Goal: Task Accomplishment & Management: Manage account settings

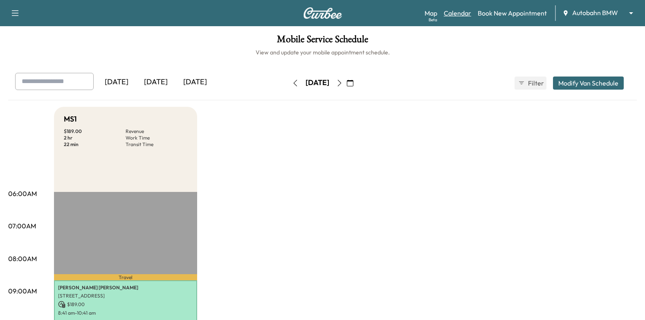
click at [459, 11] on link "Calendar" at bounding box center [457, 13] width 27 height 10
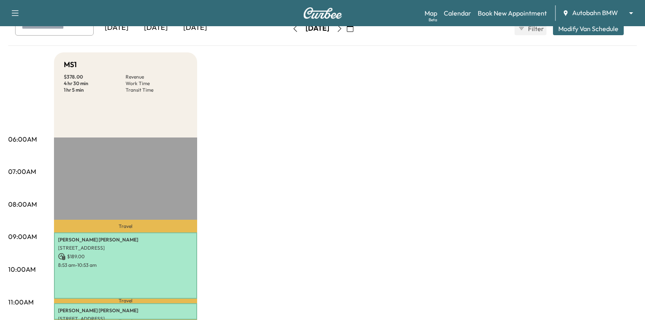
scroll to position [41, 0]
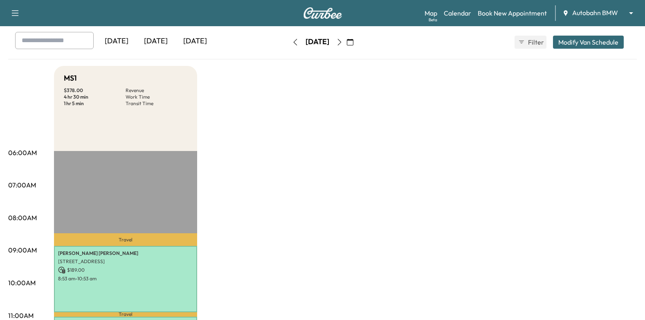
click at [343, 41] on icon "button" at bounding box center [339, 42] width 7 height 7
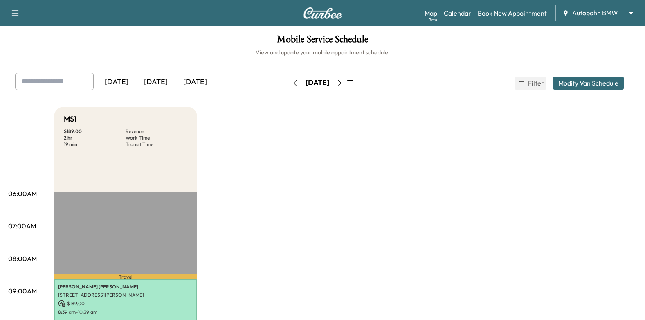
click at [357, 83] on button "button" at bounding box center [350, 82] width 14 height 13
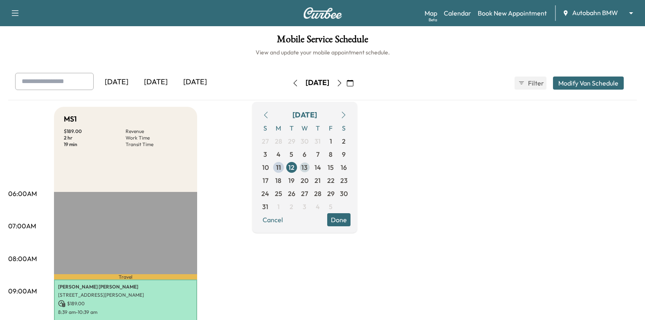
click at [307, 164] on span "13" at bounding box center [304, 167] width 6 height 10
click at [350, 221] on button "Done" at bounding box center [338, 219] width 23 height 13
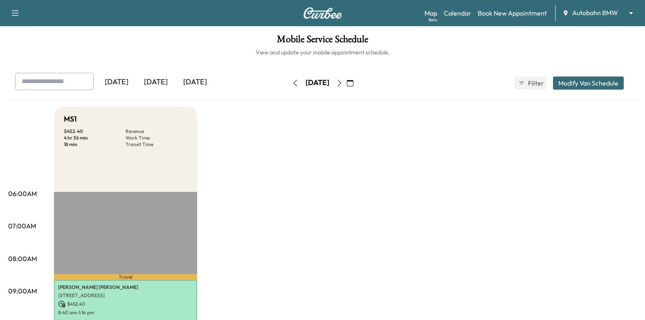
click at [353, 83] on icon "button" at bounding box center [350, 83] width 7 height 7
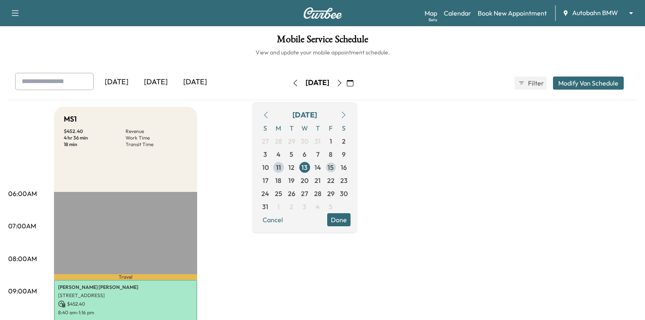
click at [334, 166] on span "15" at bounding box center [330, 167] width 6 height 10
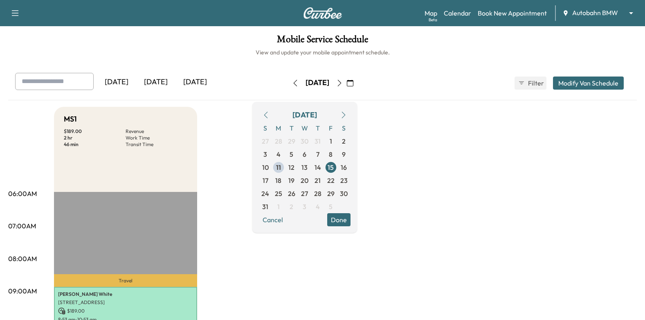
click at [350, 218] on button "Done" at bounding box center [338, 219] width 23 height 13
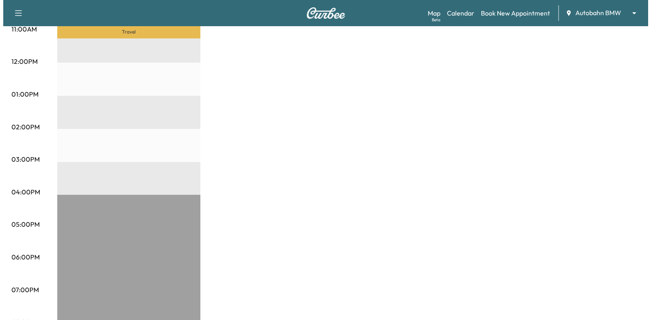
scroll to position [164, 0]
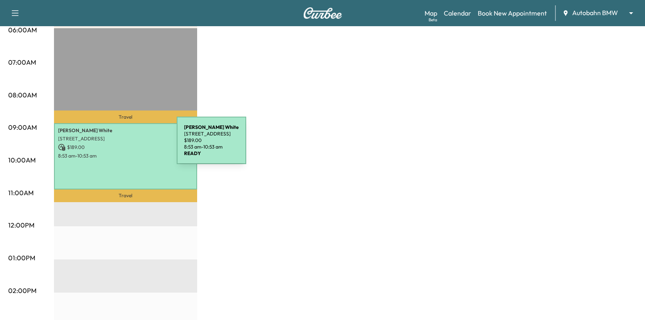
click at [115, 145] on p "$ 189.00" at bounding box center [125, 146] width 135 height 7
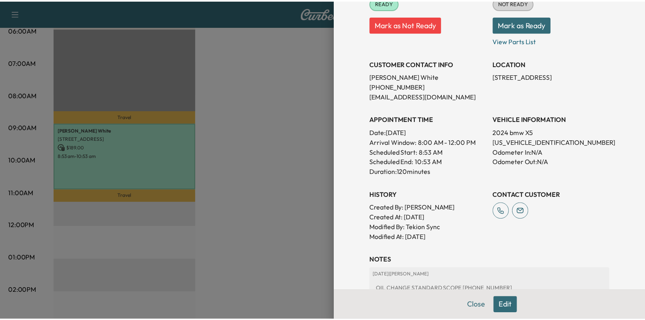
scroll to position [41, 0]
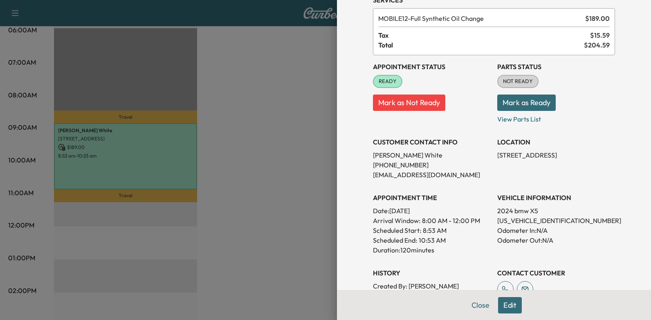
click at [300, 146] on div at bounding box center [325, 160] width 651 height 320
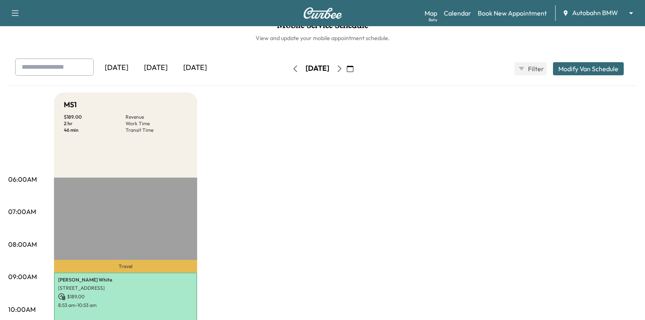
scroll to position [0, 0]
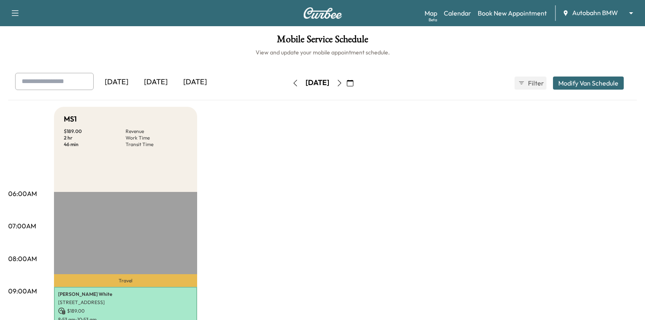
click at [292, 85] on icon "button" at bounding box center [295, 83] width 7 height 7
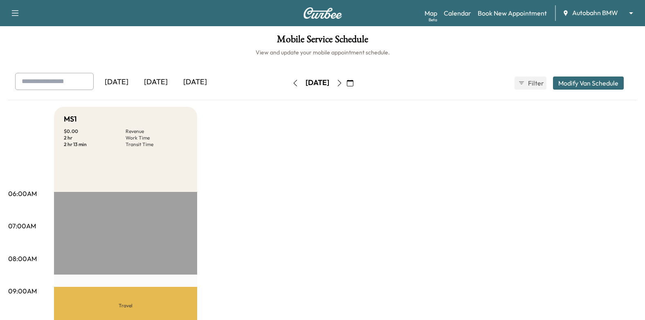
click at [343, 83] on icon "button" at bounding box center [339, 83] width 7 height 7
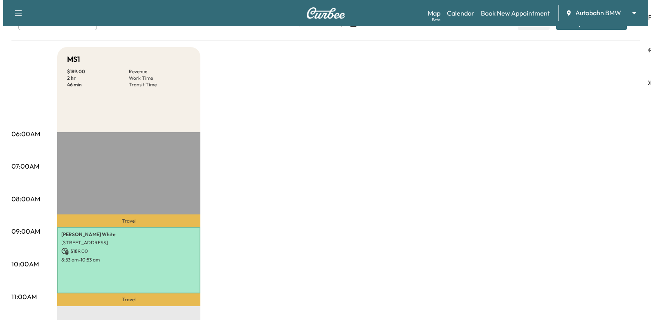
scroll to position [123, 0]
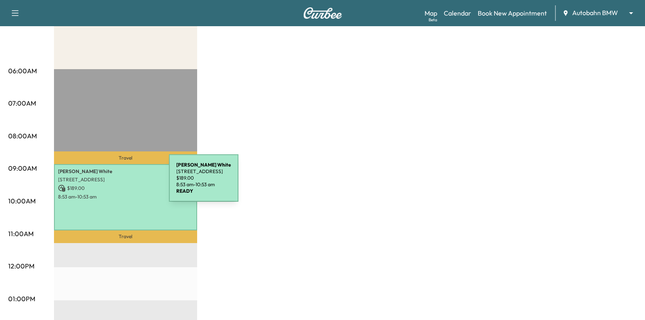
click at [108, 183] on div "[PERSON_NAME] [STREET_ADDRESS] $ 189.00 8:53 am - 10:53 am" at bounding box center [125, 197] width 143 height 66
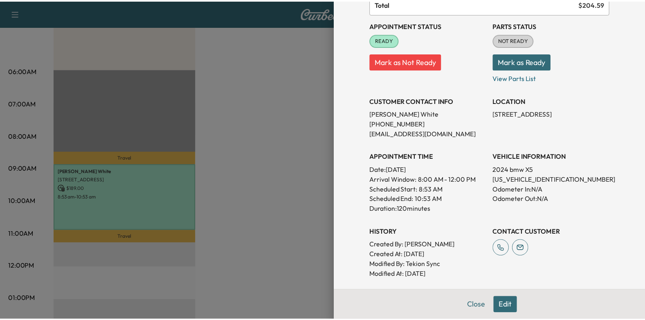
scroll to position [82, 0]
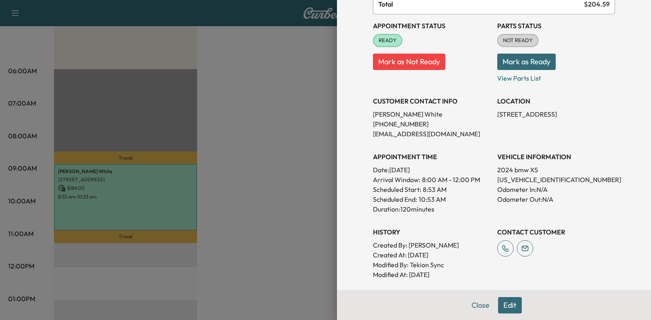
click at [202, 92] on div at bounding box center [325, 160] width 651 height 320
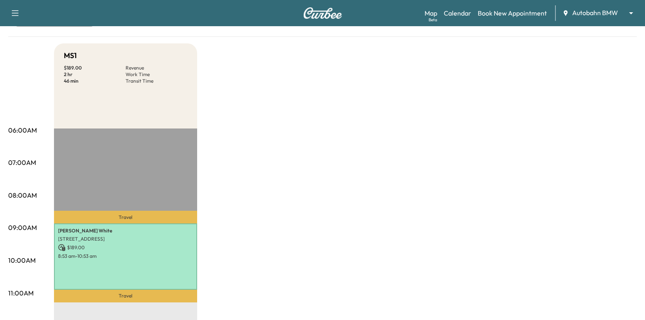
scroll to position [0, 0]
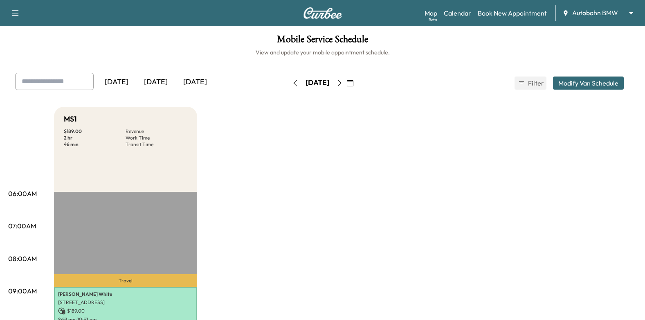
click at [293, 83] on icon "button" at bounding box center [295, 83] width 4 height 7
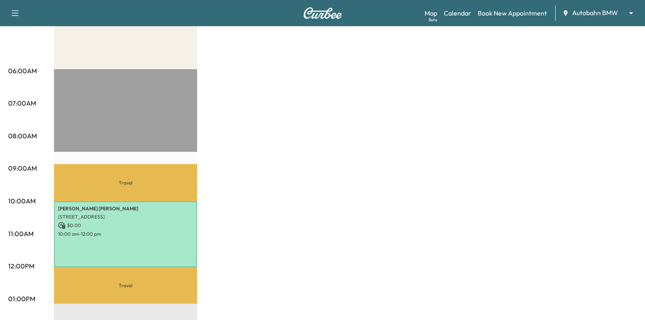
scroll to position [41, 0]
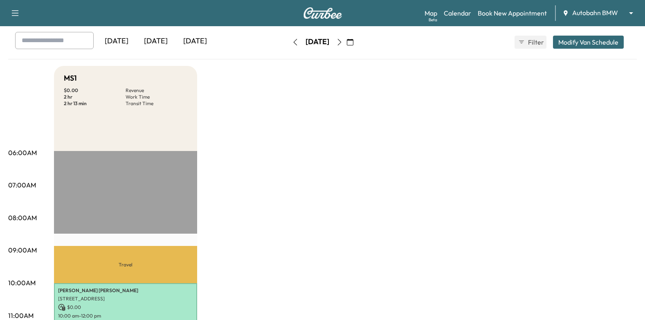
click at [288, 38] on button "button" at bounding box center [295, 42] width 14 height 13
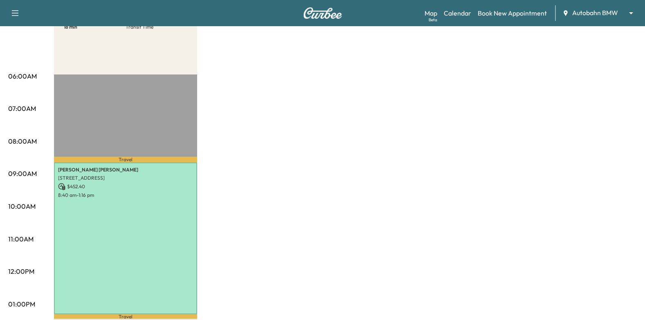
scroll to position [41, 0]
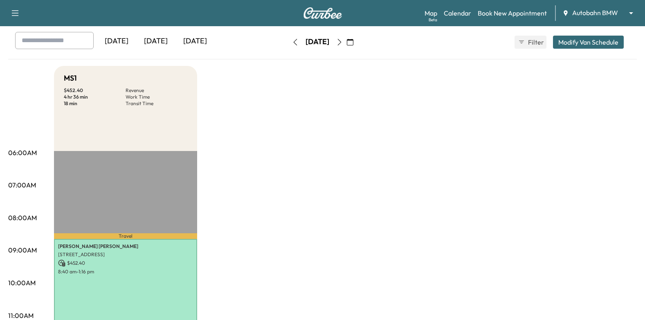
click at [293, 44] on icon "button" at bounding box center [295, 42] width 4 height 7
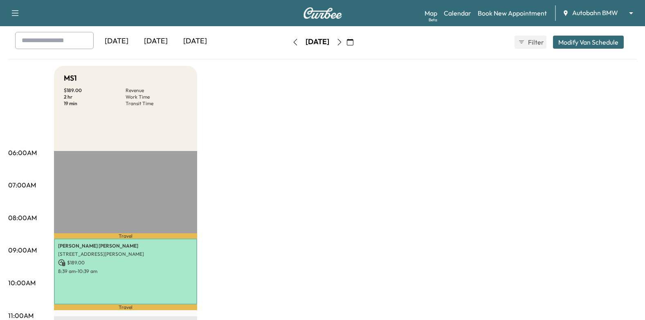
click at [353, 40] on icon "button" at bounding box center [350, 42] width 7 height 7
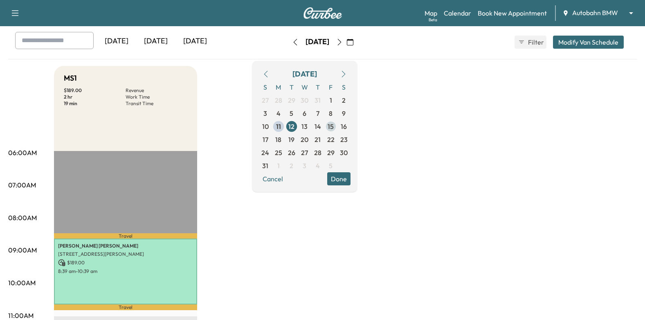
click at [334, 125] on span "15" at bounding box center [330, 126] width 6 height 10
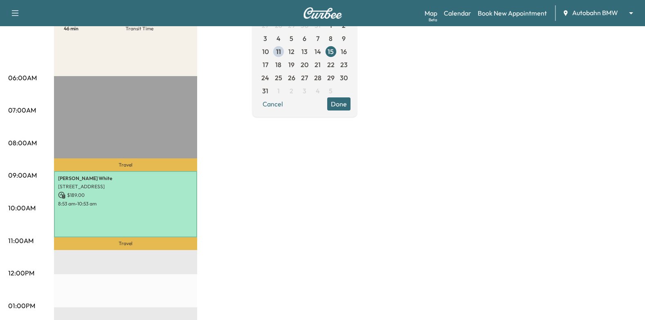
scroll to position [123, 0]
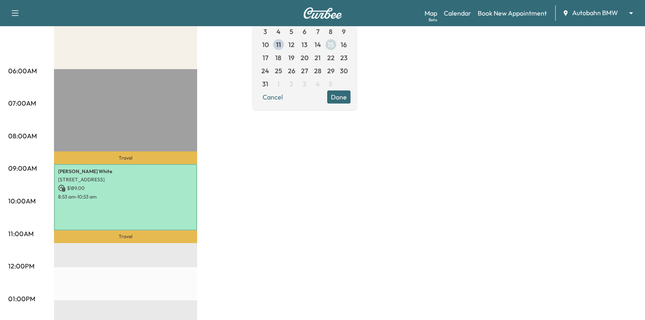
click at [334, 44] on span "15" at bounding box center [330, 45] width 6 height 10
click at [350, 95] on button "Done" at bounding box center [338, 96] width 23 height 13
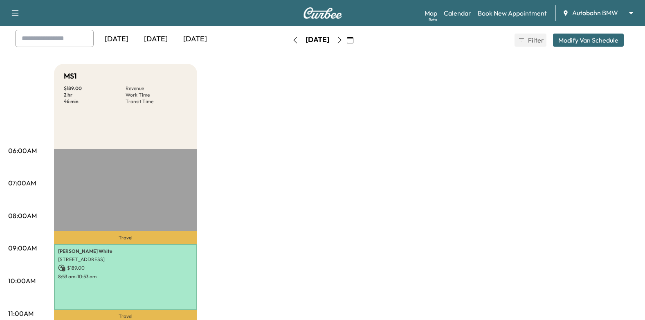
scroll to position [0, 0]
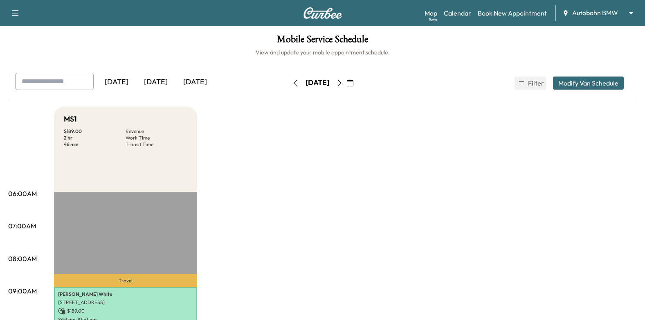
click at [357, 82] on button "button" at bounding box center [350, 82] width 14 height 13
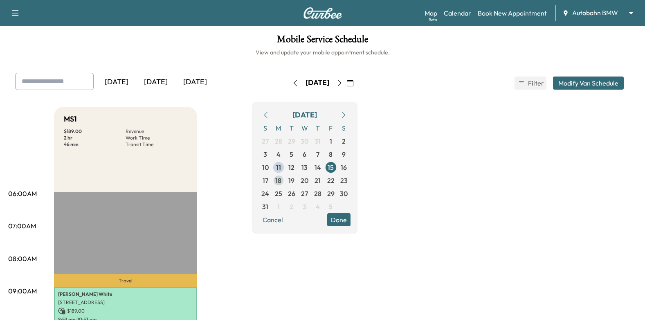
click at [281, 180] on span "18" at bounding box center [278, 180] width 6 height 10
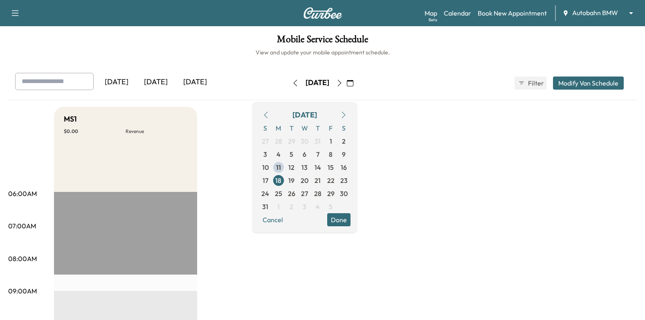
click at [350, 216] on button "Done" at bounding box center [338, 219] width 23 height 13
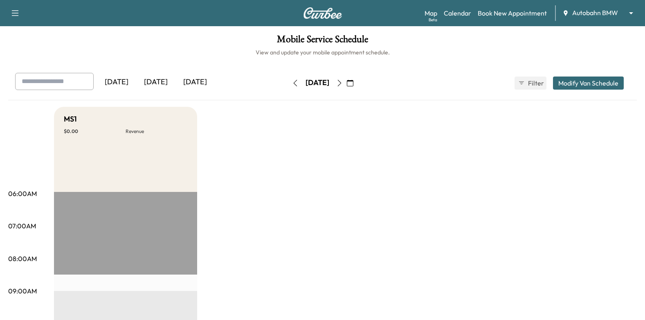
click at [343, 81] on icon "button" at bounding box center [339, 83] width 7 height 7
click at [343, 85] on icon "button" at bounding box center [339, 83] width 7 height 7
click at [346, 84] on button "button" at bounding box center [339, 82] width 14 height 13
click at [343, 82] on icon "button" at bounding box center [339, 83] width 7 height 7
click at [353, 84] on icon "button" at bounding box center [350, 83] width 7 height 7
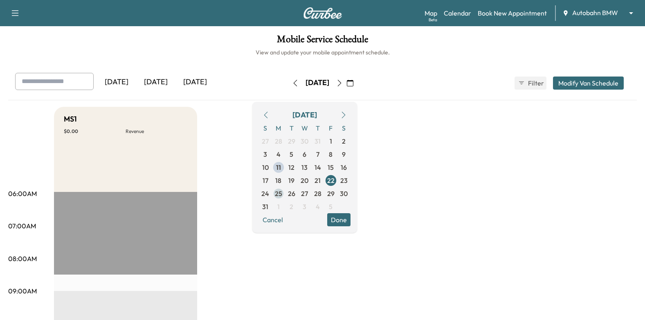
click at [282, 194] on span "25" at bounding box center [278, 193] width 7 height 10
click at [350, 218] on button "Done" at bounding box center [338, 219] width 23 height 13
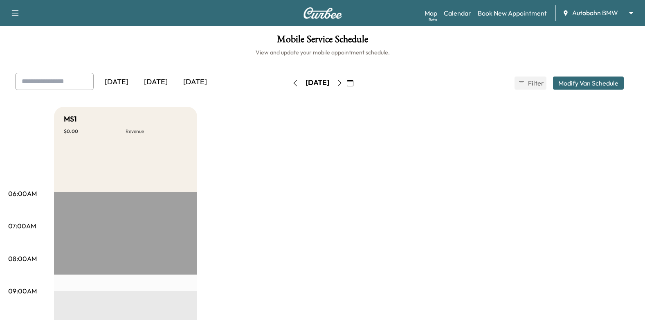
click at [343, 85] on icon "button" at bounding box center [339, 83] width 7 height 7
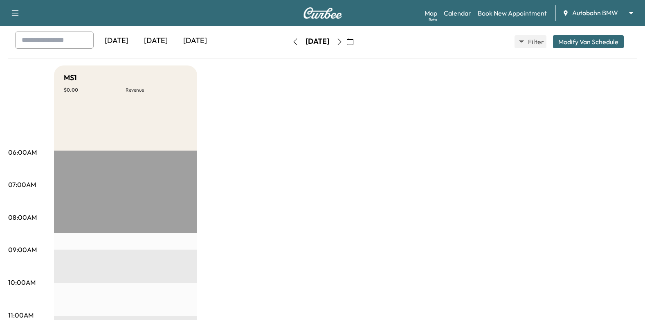
scroll to position [41, 0]
click at [343, 43] on icon "button" at bounding box center [339, 42] width 7 height 7
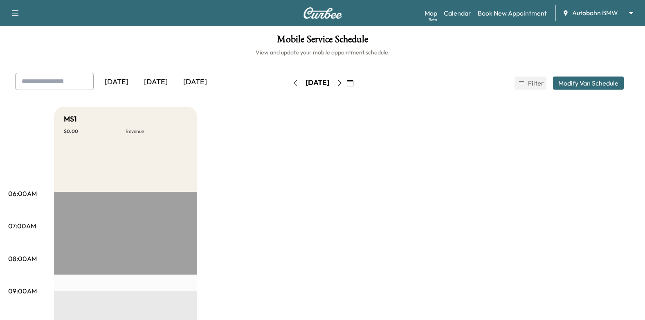
click at [343, 84] on icon "button" at bounding box center [339, 83] width 7 height 7
click at [343, 83] on icon "button" at bounding box center [339, 83] width 7 height 7
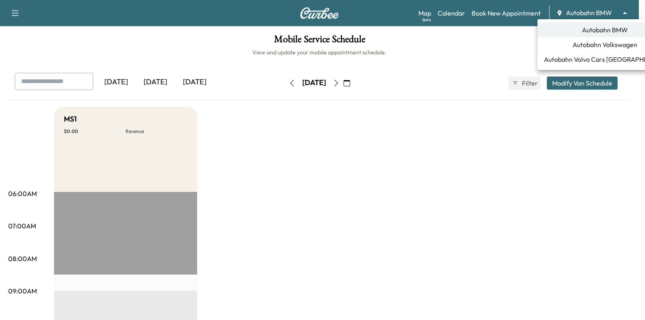
click at [602, 17] on body "Support Log Out Map Beta Calendar Book New Appointment Autobahn BMW ******** ​ …" at bounding box center [322, 160] width 645 height 320
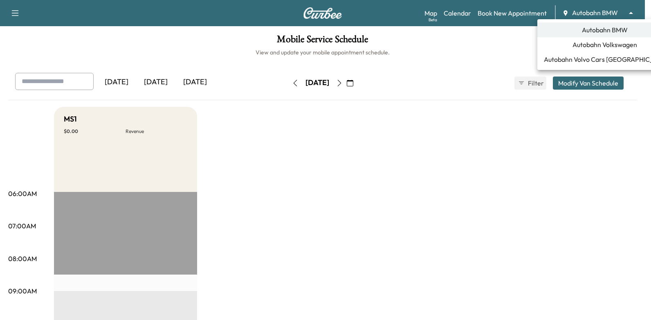
click at [596, 45] on span "Autobahn Volkswagen" at bounding box center [604, 45] width 65 height 10
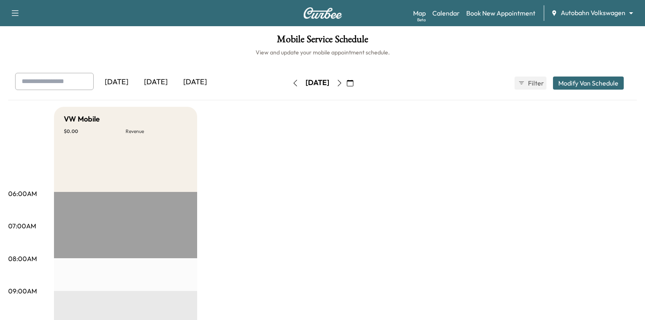
click at [353, 81] on icon "button" at bounding box center [350, 83] width 7 height 7
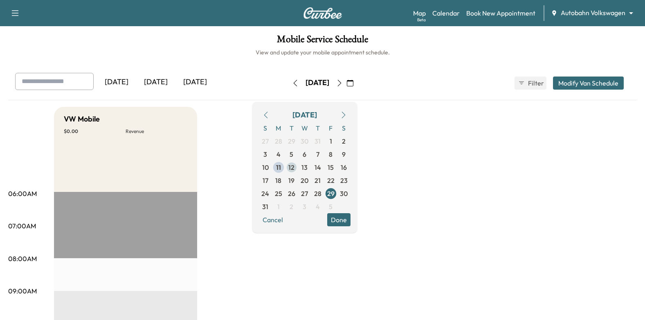
click at [298, 164] on span "12" at bounding box center [291, 167] width 13 height 13
click at [350, 219] on button "Done" at bounding box center [338, 219] width 23 height 13
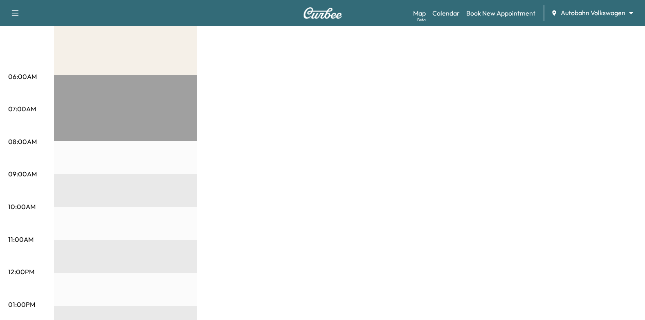
scroll to position [41, 0]
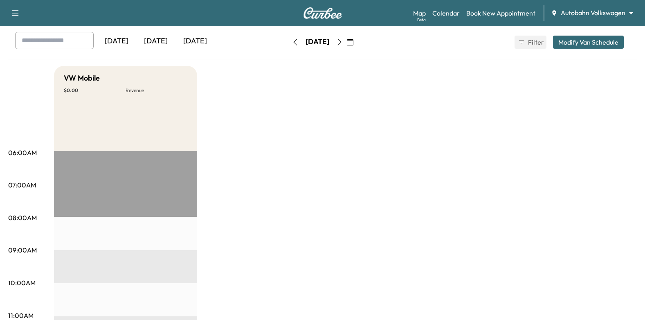
click at [357, 45] on div "[DATE] August 2025 S M T W T F S 27 28 29 30 31 1 2 3 4 5 6 7 8 9 10 11 12 13 1…" at bounding box center [322, 42] width 69 height 13
click at [343, 45] on icon "button" at bounding box center [339, 42] width 7 height 7
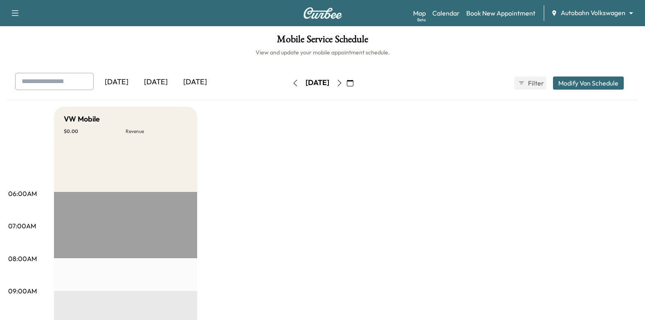
click at [343, 84] on icon "button" at bounding box center [339, 83] width 7 height 7
drag, startPoint x: 360, startPoint y: 79, endPoint x: 363, endPoint y: 124, distance: 45.5
click at [346, 79] on button "button" at bounding box center [339, 82] width 14 height 13
click at [353, 83] on icon "button" at bounding box center [350, 83] width 7 height 7
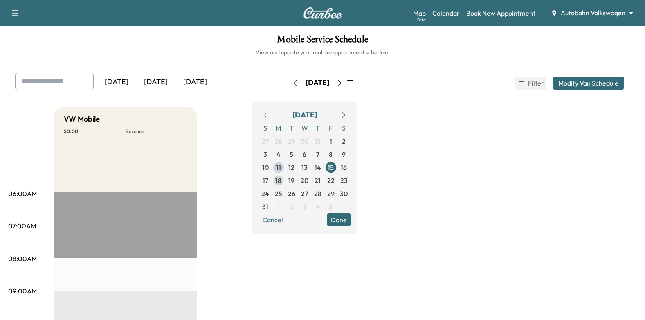
click at [281, 180] on span "18" at bounding box center [278, 180] width 6 height 10
click at [350, 220] on button "Done" at bounding box center [338, 219] width 23 height 13
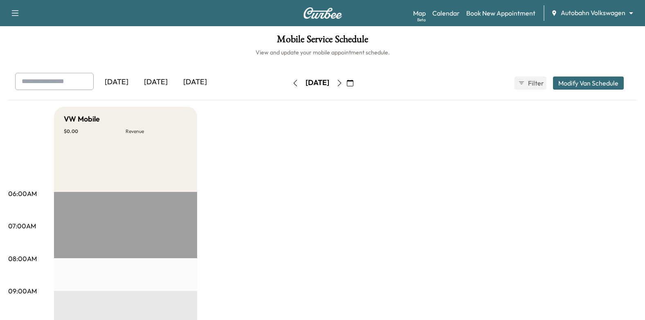
click at [346, 76] on button "button" at bounding box center [339, 82] width 14 height 13
click at [343, 82] on icon "button" at bounding box center [339, 83] width 7 height 7
click at [343, 84] on icon "button" at bounding box center [339, 83] width 7 height 7
click at [343, 83] on icon "button" at bounding box center [339, 83] width 7 height 7
drag, startPoint x: 370, startPoint y: 82, endPoint x: 378, endPoint y: 105, distance: 24.0
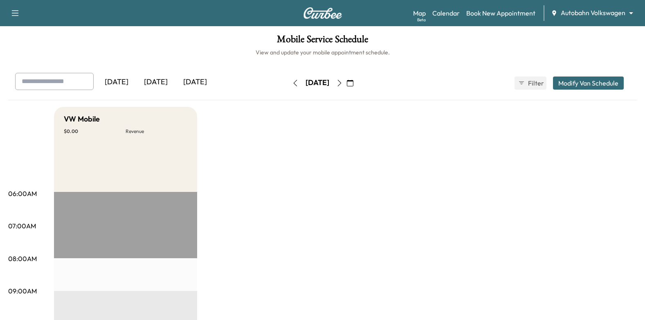
click at [357, 82] on button "button" at bounding box center [350, 82] width 14 height 13
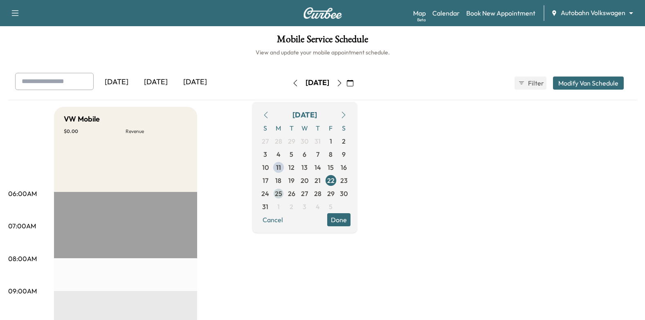
click at [282, 191] on span "25" at bounding box center [278, 193] width 7 height 10
click at [295, 196] on span "26" at bounding box center [291, 193] width 7 height 10
click at [350, 219] on button "Done" at bounding box center [338, 219] width 23 height 13
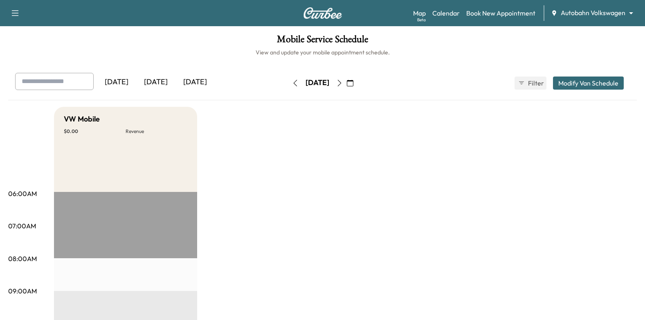
drag, startPoint x: 355, startPoint y: 83, endPoint x: 355, endPoint y: 95, distance: 11.9
click at [343, 83] on icon "button" at bounding box center [339, 83] width 7 height 7
click at [343, 85] on icon "button" at bounding box center [339, 83] width 7 height 7
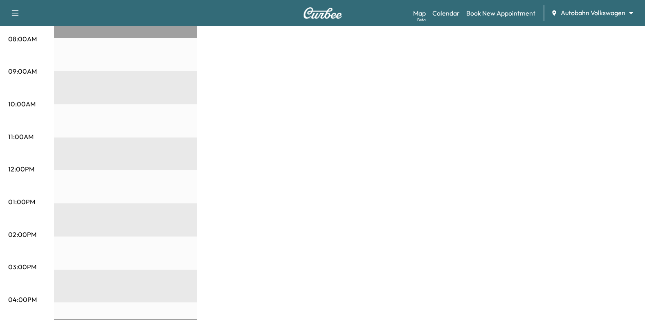
scroll to position [286, 0]
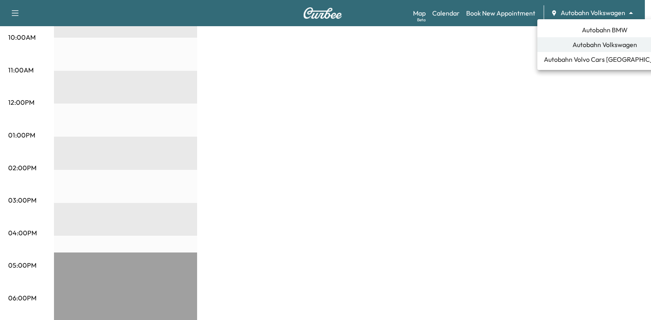
click at [582, 32] on span "Autobahn BMW" at bounding box center [605, 30] width 46 height 10
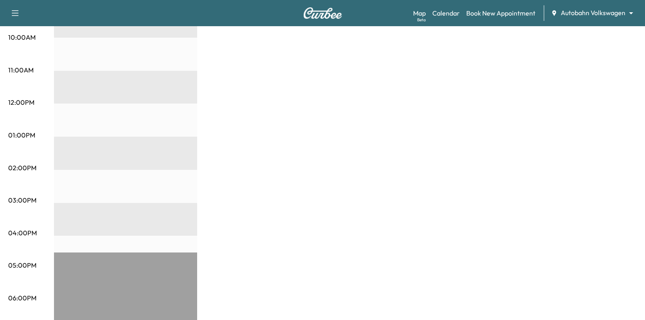
scroll to position [0, 0]
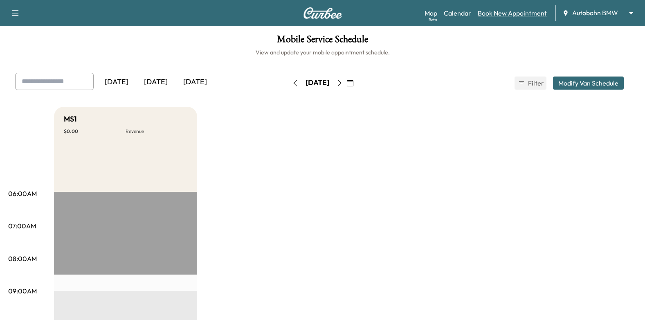
click at [482, 13] on link "Book New Appointment" at bounding box center [511, 13] width 69 height 10
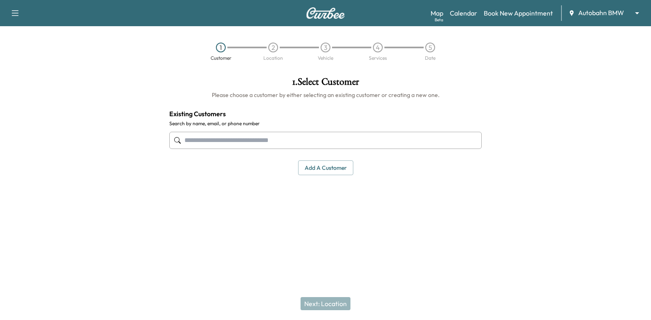
click at [262, 138] on input "text" at bounding box center [325, 140] width 312 height 17
click at [426, 132] on input "text" at bounding box center [325, 140] width 312 height 17
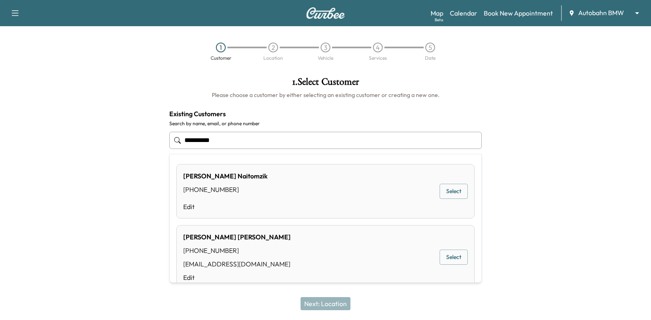
click at [424, 143] on input "**********" at bounding box center [325, 140] width 312 height 17
type input "**********"
click at [569, 148] on div at bounding box center [569, 150] width 163 height 160
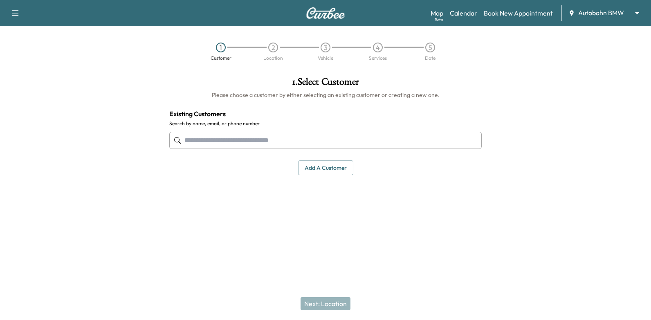
click at [323, 170] on button "Add a customer" at bounding box center [325, 167] width 55 height 15
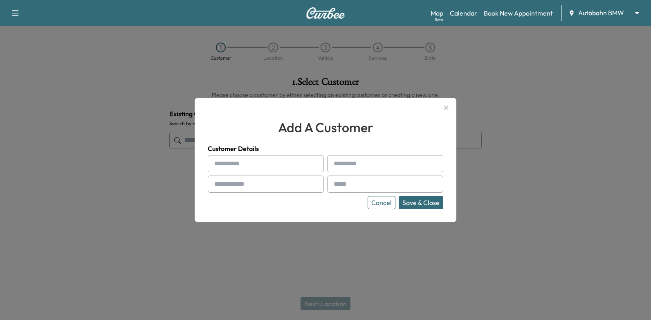
drag, startPoint x: 268, startPoint y: 159, endPoint x: 296, endPoint y: 168, distance: 28.7
click at [268, 159] on input "text" at bounding box center [266, 163] width 116 height 17
paste input "*****"
type input "*****"
click at [376, 151] on h4 "Customer Details" at bounding box center [325, 148] width 235 height 10
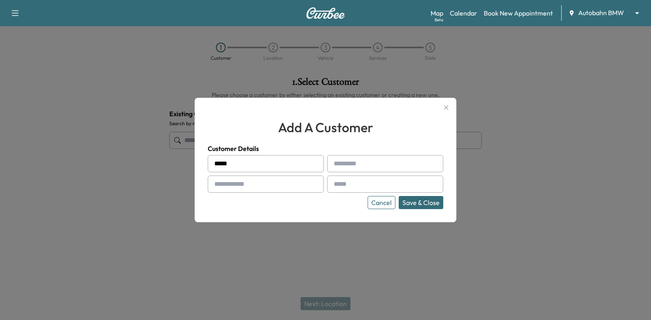
drag, startPoint x: 370, startPoint y: 161, endPoint x: 379, endPoint y: 163, distance: 9.1
click at [370, 161] on input "text" at bounding box center [385, 163] width 116 height 17
paste input "*********"
type input "*********"
click at [264, 179] on input "text" at bounding box center [266, 183] width 116 height 17
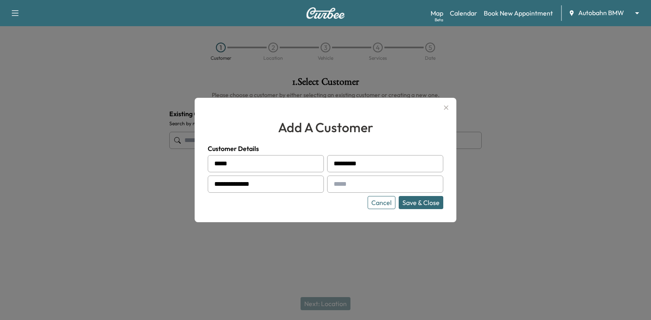
type input "**********"
click at [334, 202] on div "Cancel Save & Close" at bounding box center [325, 202] width 235 height 13
click at [425, 203] on button "Save & Close" at bounding box center [421, 202] width 45 height 13
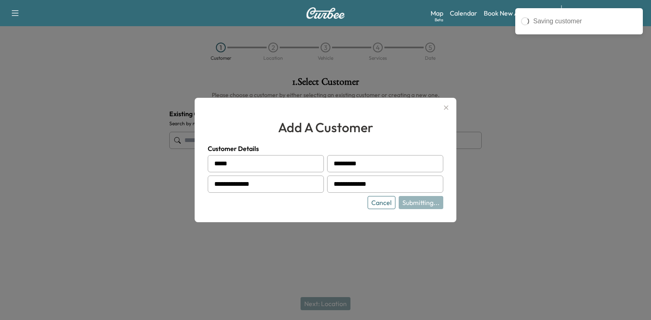
type input "**********"
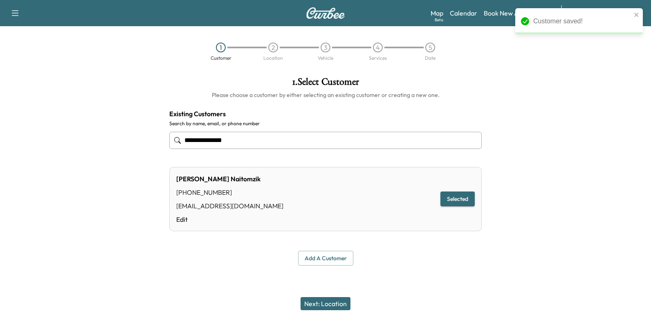
click at [318, 305] on button "Next: Location" at bounding box center [325, 303] width 50 height 13
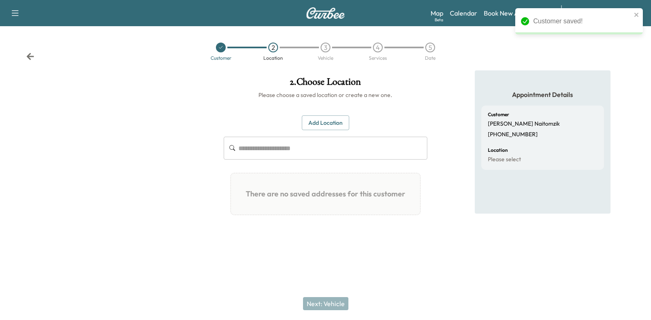
click at [341, 115] on button "Add Location" at bounding box center [325, 122] width 47 height 15
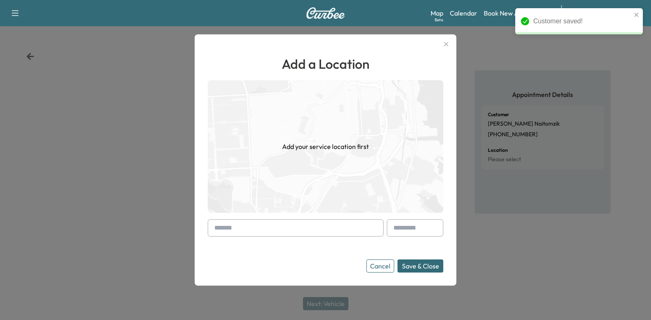
paste input "**********"
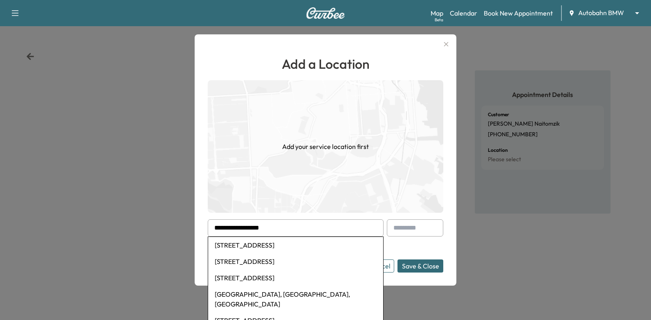
click at [316, 245] on li "[STREET_ADDRESS]" at bounding box center [295, 245] width 175 height 16
type input "**********"
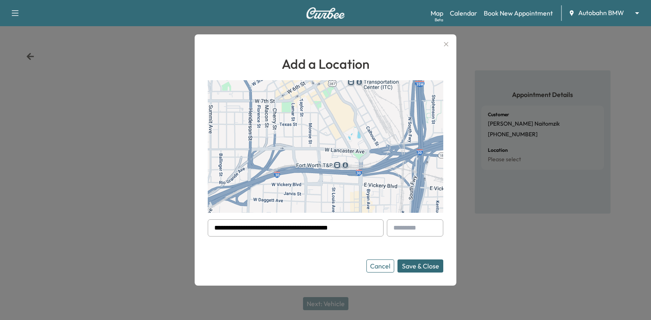
click at [415, 232] on input "text" at bounding box center [415, 227] width 56 height 17
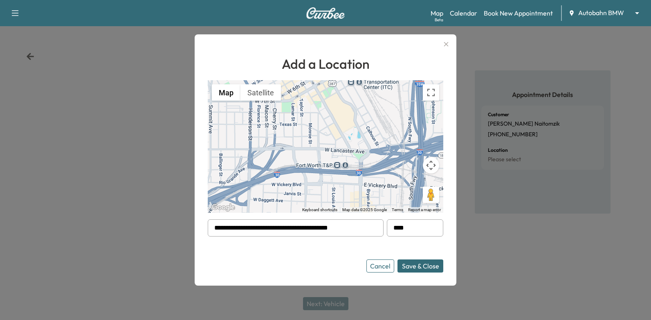
type input "****"
click at [420, 271] on button "Save & Close" at bounding box center [420, 265] width 46 height 13
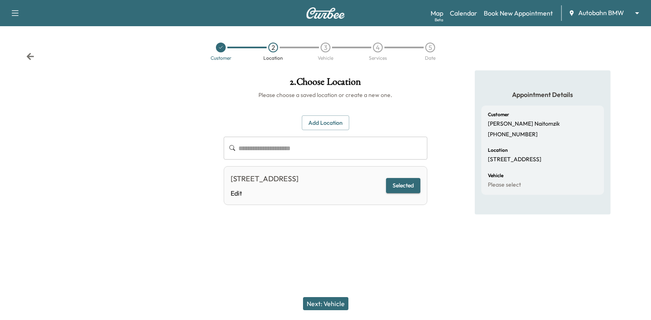
click at [326, 296] on div "Next: Vehicle" at bounding box center [325, 303] width 651 height 33
click at [324, 312] on div "Next: Vehicle" at bounding box center [325, 303] width 651 height 33
click at [317, 307] on button "Next: Vehicle" at bounding box center [325, 303] width 45 height 13
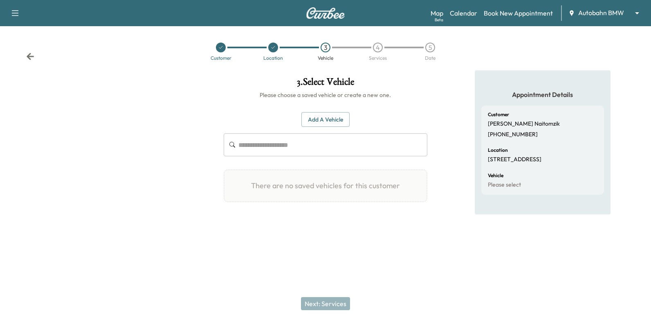
click at [323, 115] on button "Add a Vehicle" at bounding box center [325, 119] width 48 height 15
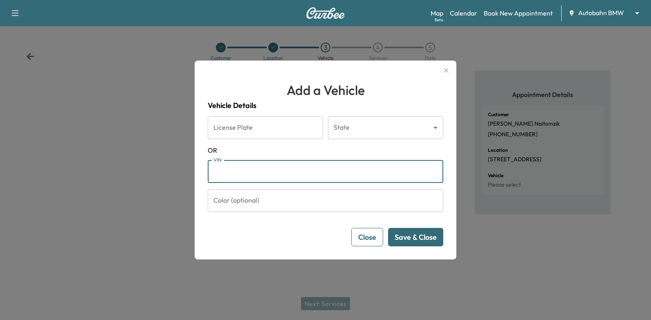
paste input "**********"
type input "**********"
click at [392, 239] on button "Save & Close" at bounding box center [415, 237] width 55 height 18
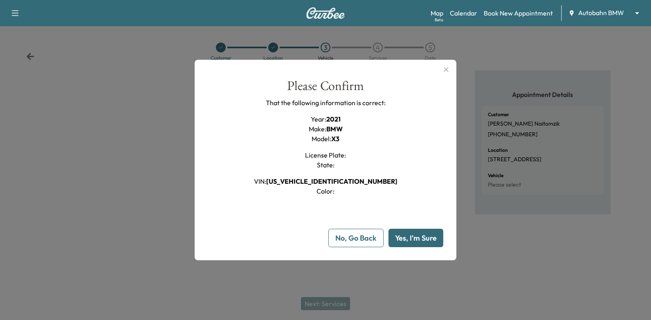
click at [426, 240] on button "Yes, I'm Sure" at bounding box center [415, 238] width 55 height 18
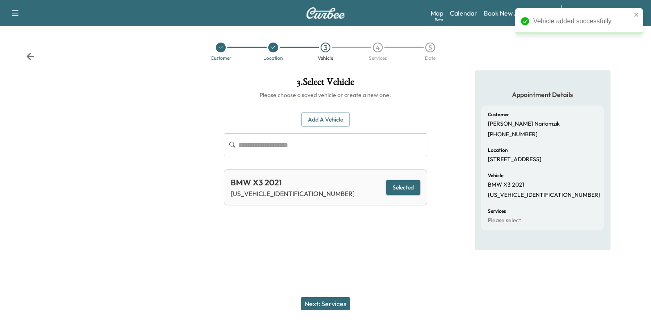
click at [326, 308] on button "Next: Services" at bounding box center [325, 303] width 49 height 13
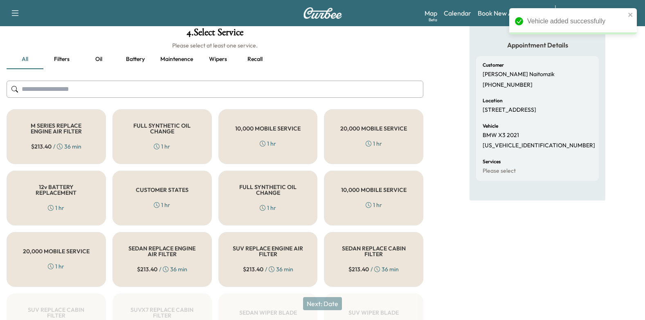
scroll to position [123, 0]
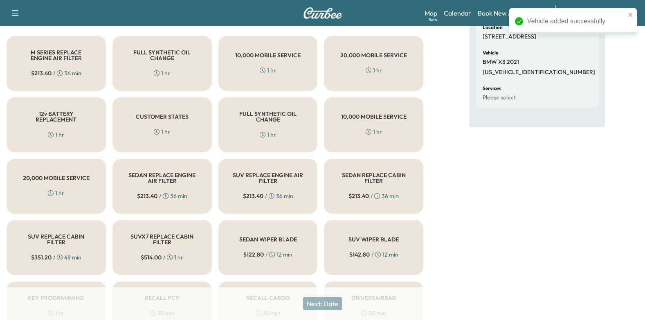
click at [160, 115] on h5 "CUSTOMER STATES" at bounding box center [162, 117] width 53 height 6
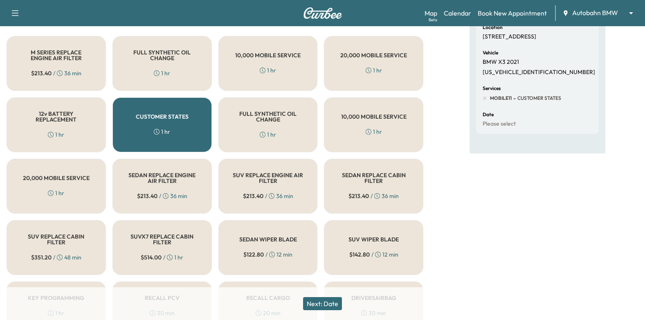
drag, startPoint x: 336, startPoint y: 303, endPoint x: 337, endPoint y: 248, distance: 55.2
click at [336, 303] on button "Next: Date" at bounding box center [322, 303] width 39 height 13
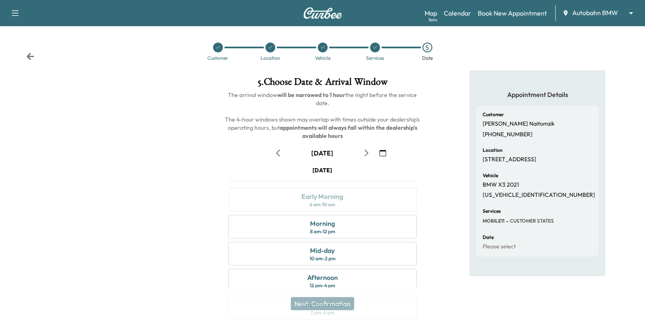
click at [272, 151] on button "button" at bounding box center [278, 152] width 14 height 13
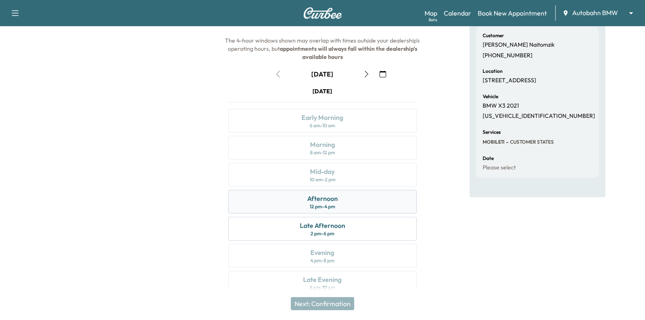
scroll to position [90, 0]
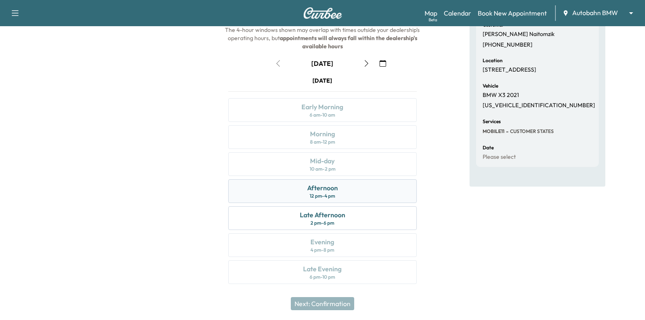
click at [347, 192] on div "Afternoon 12 pm - 4 pm" at bounding box center [322, 191] width 189 height 24
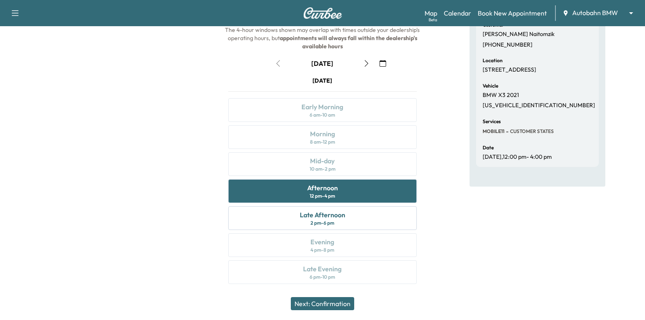
click at [341, 302] on button "Next: Confirmation" at bounding box center [322, 303] width 63 height 13
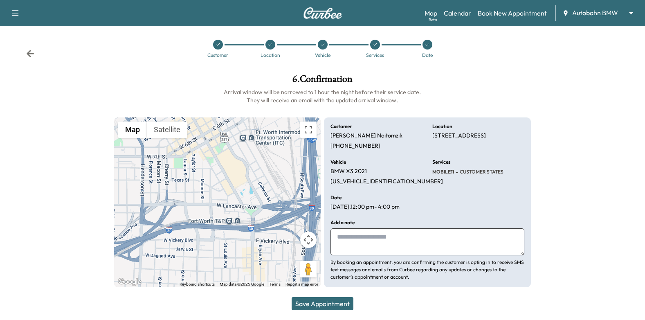
click at [403, 238] on textarea at bounding box center [427, 241] width 194 height 27
type textarea "**********"
click at [217, 44] on icon at bounding box center [217, 44] width 5 height 5
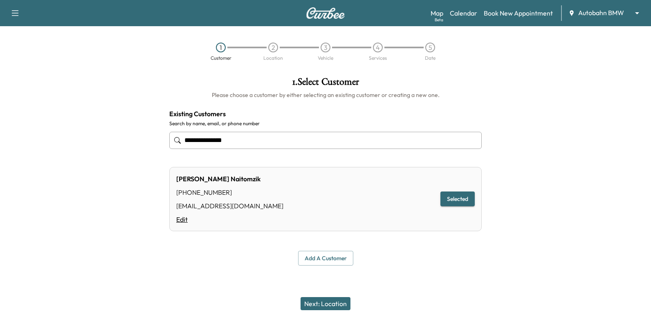
click at [183, 218] on link "Edit" at bounding box center [229, 219] width 107 height 10
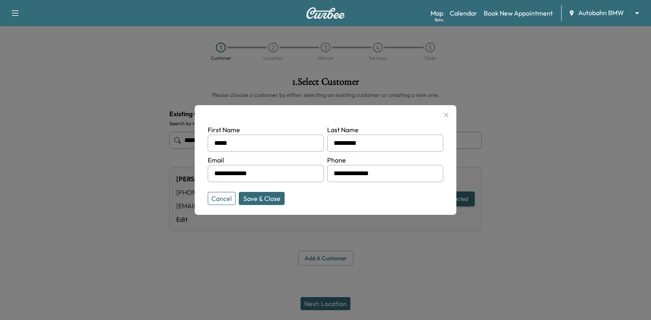
click at [280, 172] on input "**********" at bounding box center [266, 173] width 116 height 17
type input "**********"
click at [269, 199] on button "Save & Close" at bounding box center [262, 198] width 46 height 13
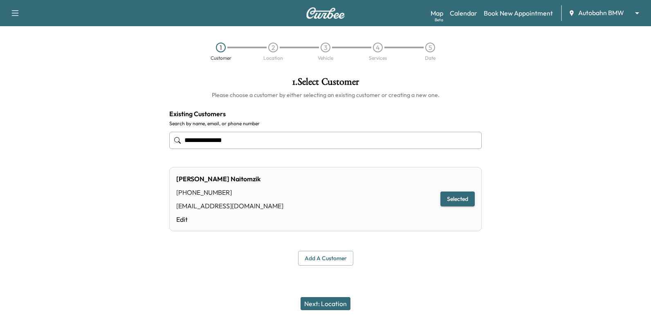
click at [338, 301] on button "Next: Location" at bounding box center [325, 303] width 50 height 13
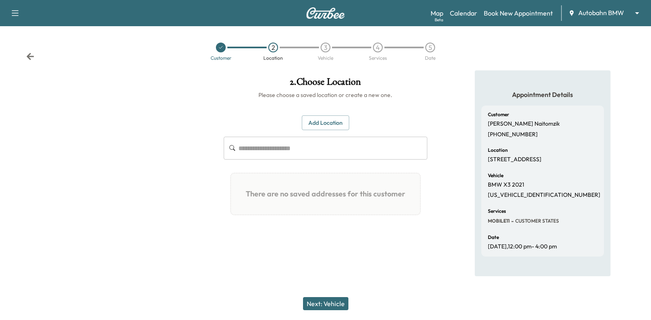
click at [325, 113] on div "2 . Choose Location Please choose a saved location or create a new one. Add Loc…" at bounding box center [325, 157] width 217 height 174
drag, startPoint x: 328, startPoint y: 117, endPoint x: 332, endPoint y: 125, distance: 9.2
click at [329, 117] on button "Add Location" at bounding box center [325, 122] width 47 height 15
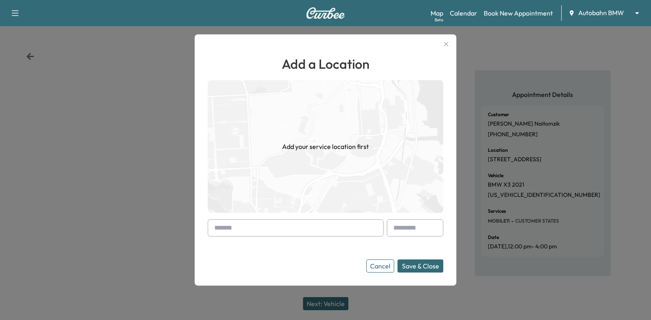
paste input "**********"
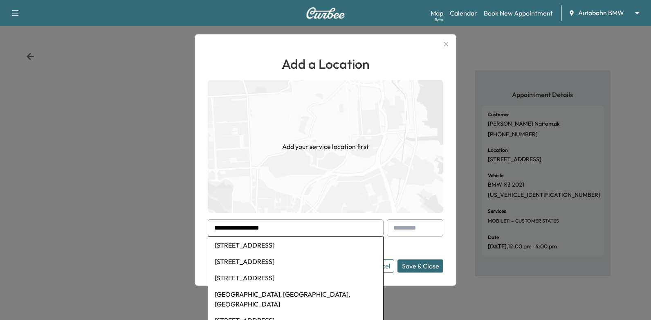
click at [312, 244] on li "[STREET_ADDRESS]" at bounding box center [295, 245] width 175 height 16
type input "**********"
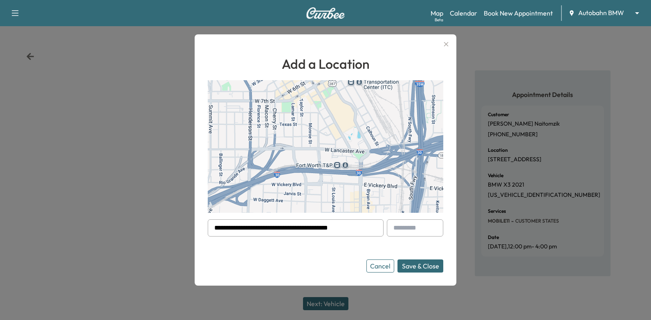
click at [406, 228] on input "text" at bounding box center [415, 227] width 56 height 17
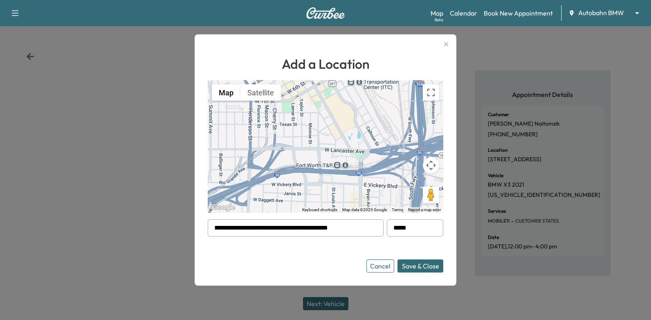
type input "*****"
click at [430, 269] on button "Save & Close" at bounding box center [420, 265] width 46 height 13
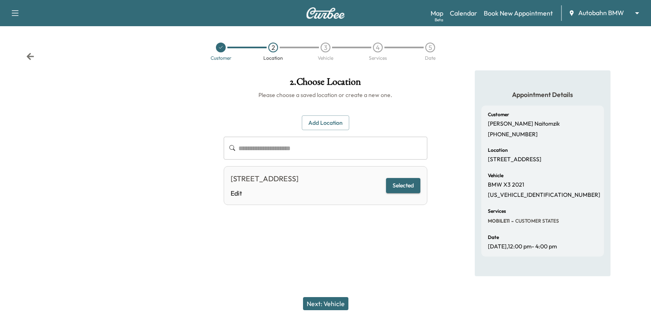
click at [329, 305] on button "Next: Vehicle" at bounding box center [325, 303] width 45 height 13
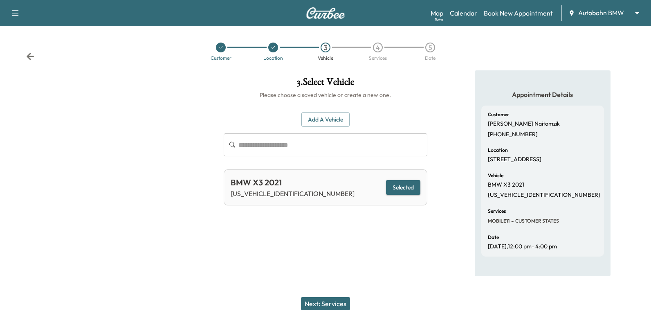
click at [326, 304] on button "Next: Services" at bounding box center [325, 303] width 49 height 13
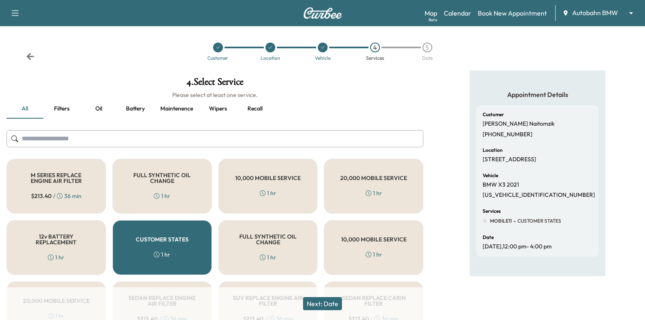
click at [315, 301] on button "Next: Date" at bounding box center [322, 303] width 39 height 13
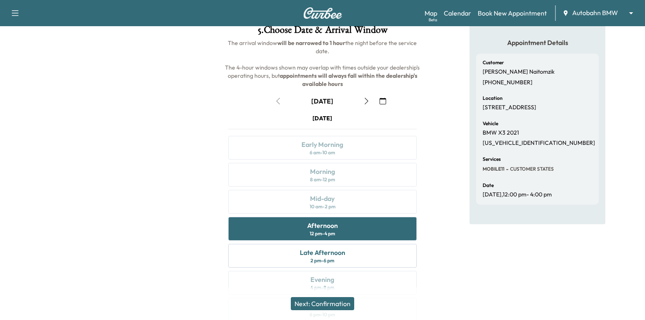
scroll to position [90, 0]
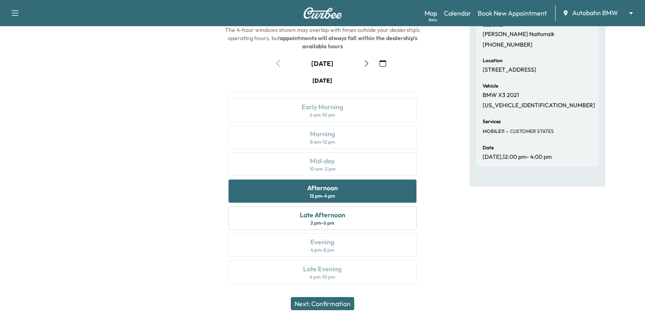
click at [336, 302] on button "Next: Confirmation" at bounding box center [322, 303] width 63 height 13
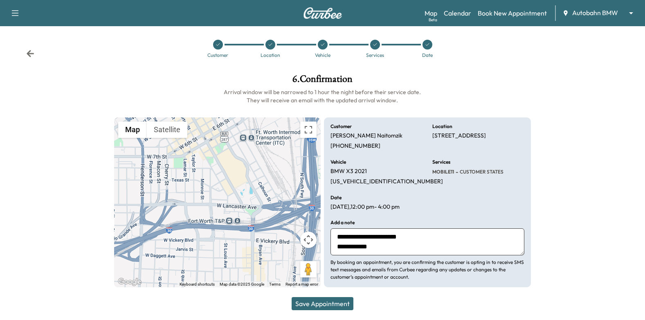
click at [325, 305] on button "Save Appointment" at bounding box center [322, 303] width 62 height 13
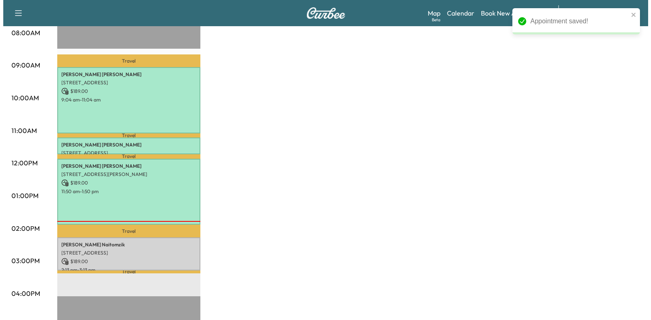
scroll to position [286, 0]
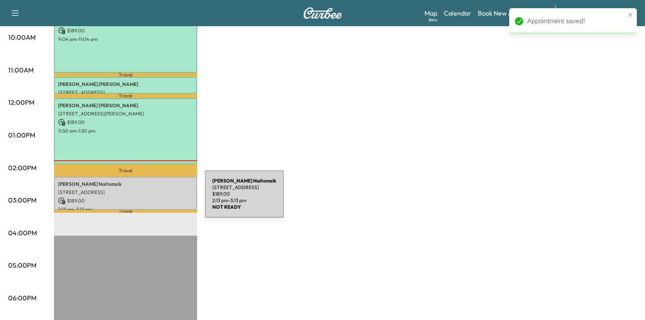
click at [143, 197] on p "$ 189.00" at bounding box center [125, 200] width 135 height 7
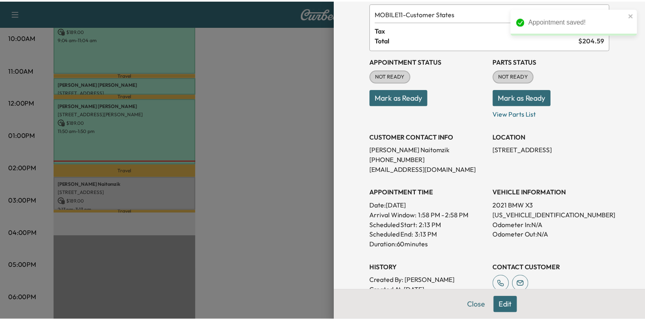
scroll to position [38, 0]
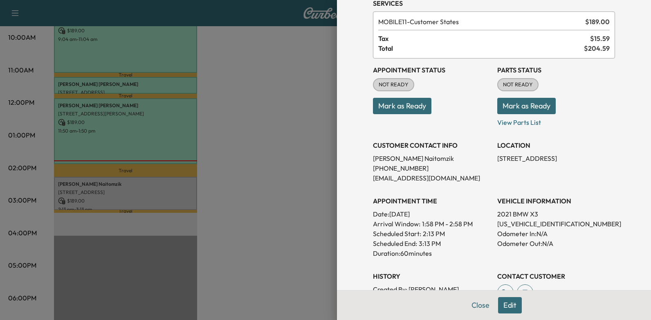
click at [397, 105] on button "Mark as Ready" at bounding box center [402, 106] width 58 height 16
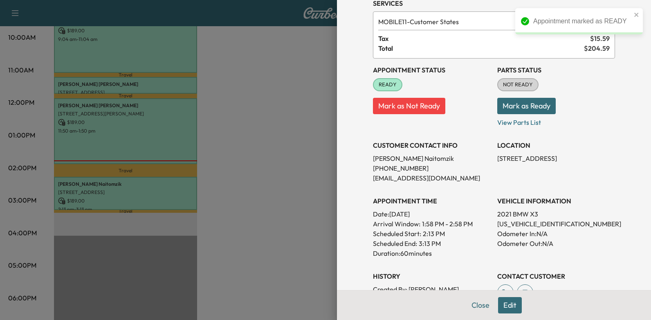
click at [260, 113] on div at bounding box center [325, 160] width 651 height 320
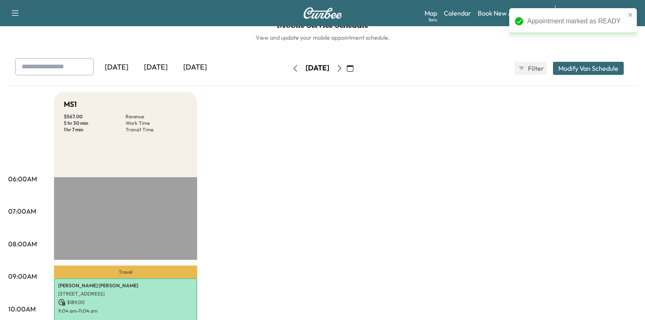
scroll to position [0, 0]
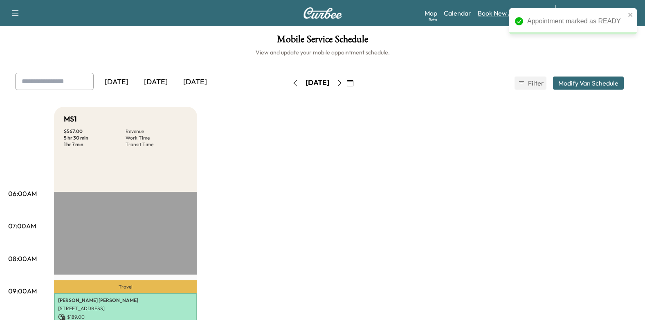
click at [491, 16] on link "Book New Appointment" at bounding box center [511, 13] width 69 height 10
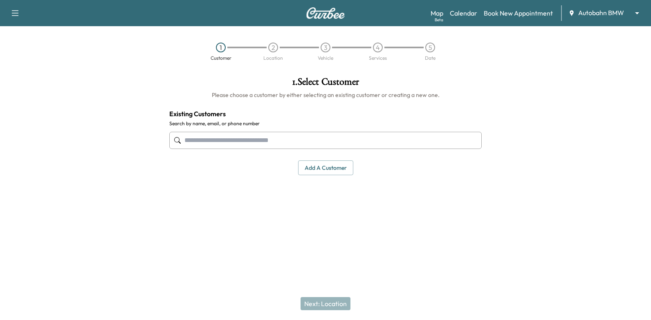
click at [309, 138] on input "text" at bounding box center [325, 140] width 312 height 17
click at [325, 170] on button "Add a customer" at bounding box center [325, 167] width 55 height 15
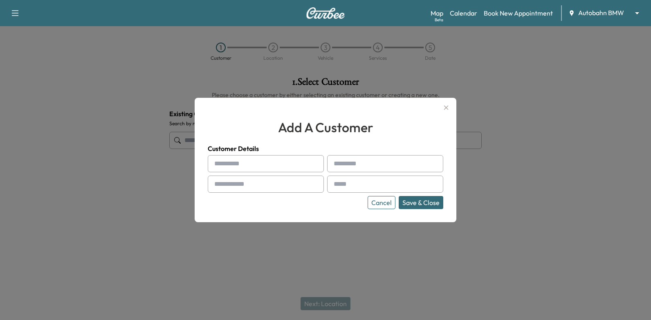
click at [262, 167] on input "text" at bounding box center [266, 163] width 116 height 17
click at [316, 161] on div at bounding box center [316, 164] width 10 height 10
click at [312, 160] on div at bounding box center [316, 164] width 10 height 10
click at [282, 166] on input "text" at bounding box center [266, 163] width 116 height 17
paste input "*****"
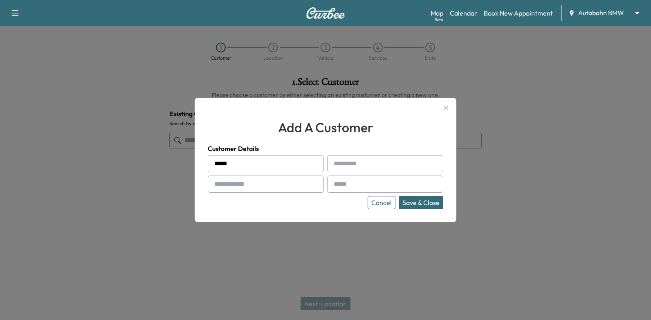
type input "*****"
click at [412, 166] on input "text" at bounding box center [385, 163] width 116 height 17
paste input "*******"
type input "*******"
click at [349, 183] on input "text" at bounding box center [385, 183] width 116 height 17
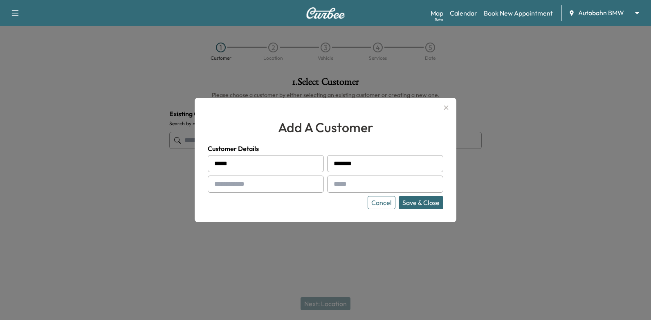
paste input "**********"
type input "**********"
click at [253, 176] on input "text" at bounding box center [266, 183] width 116 height 17
type input "**********"
click at [424, 201] on button "Save & Close" at bounding box center [421, 202] width 45 height 13
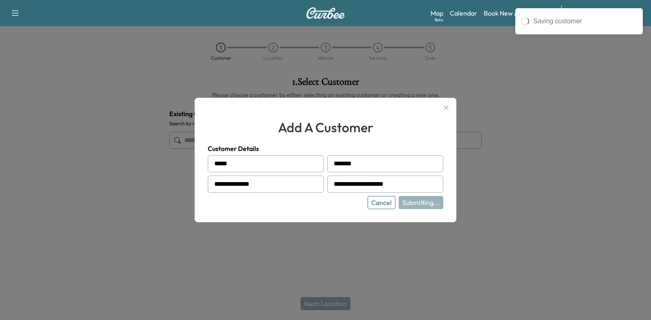
type input "**********"
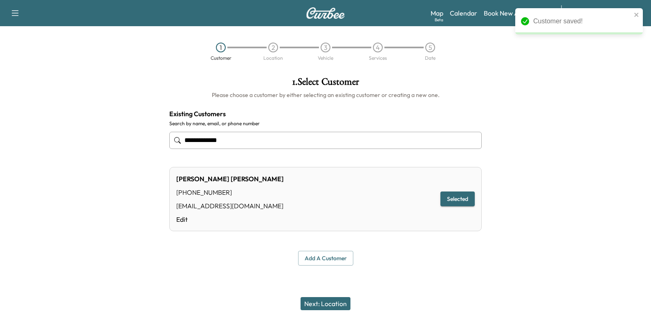
click at [341, 299] on button "Next: Location" at bounding box center [325, 303] width 50 height 13
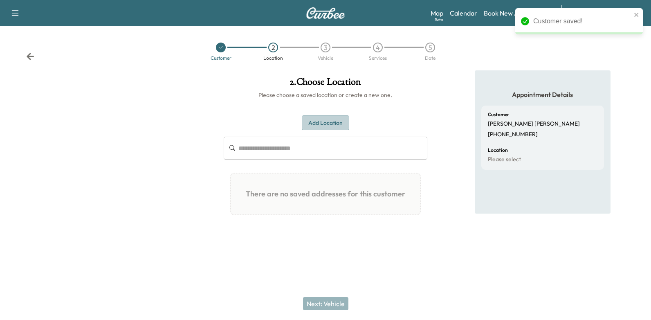
drag, startPoint x: 323, startPoint y: 155, endPoint x: 330, endPoint y: 123, distance: 33.0
click at [330, 123] on button "Add Location" at bounding box center [325, 122] width 47 height 15
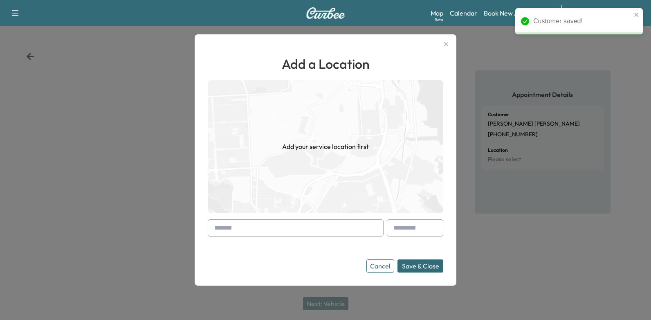
paste input "**********"
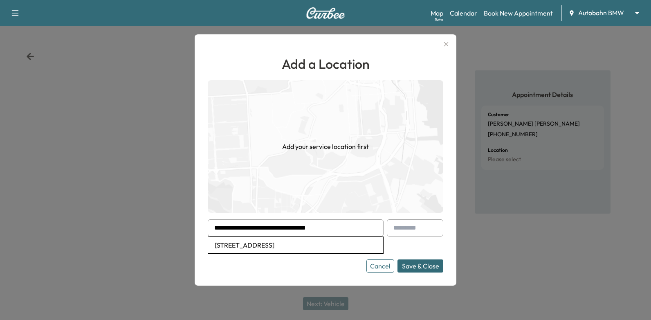
click at [431, 267] on button "Save & Close" at bounding box center [420, 265] width 46 height 13
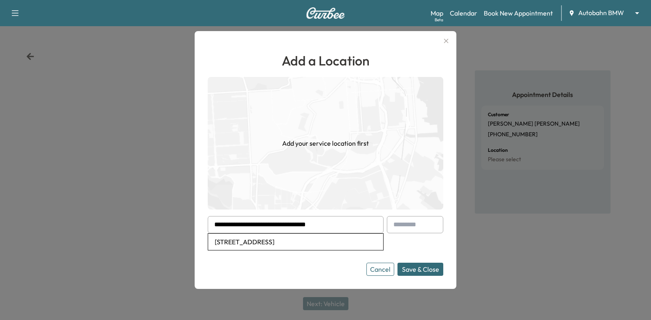
click at [317, 235] on li "[STREET_ADDRESS]" at bounding box center [295, 241] width 175 height 16
type input "**********"
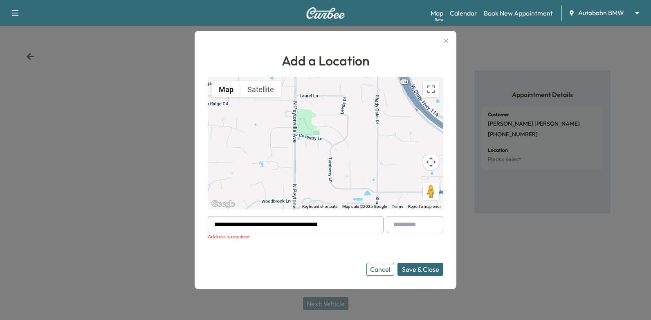
click at [415, 270] on button "Save & Close" at bounding box center [420, 268] width 46 height 13
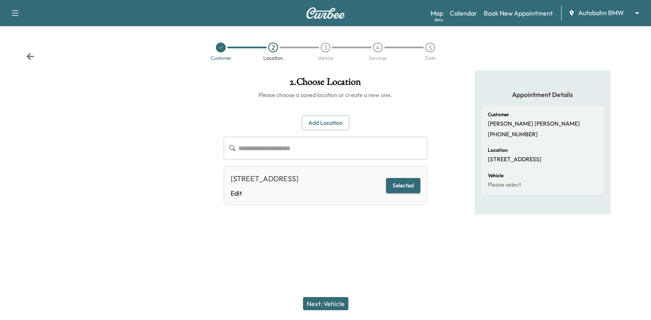
drag, startPoint x: 336, startPoint y: 298, endPoint x: 352, endPoint y: 234, distance: 66.5
click at [336, 298] on button "Next: Vehicle" at bounding box center [325, 303] width 45 height 13
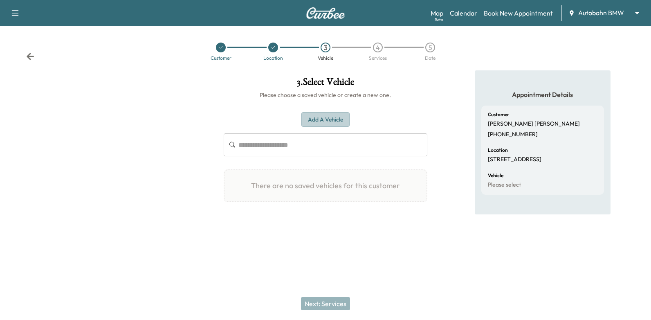
click at [346, 113] on button "Add a Vehicle" at bounding box center [325, 119] width 48 height 15
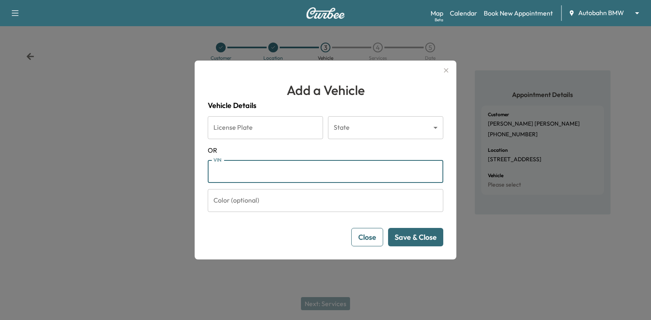
paste input "**********"
type input "**********"
click at [434, 240] on button "Save & Close" at bounding box center [415, 237] width 55 height 18
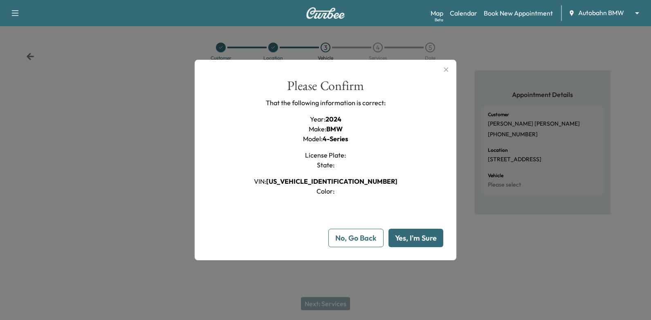
click at [423, 238] on button "Yes, I'm Sure" at bounding box center [415, 238] width 55 height 18
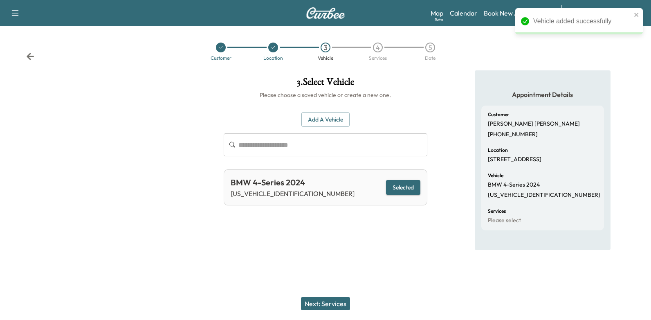
click at [325, 299] on button "Next: Services" at bounding box center [325, 303] width 49 height 13
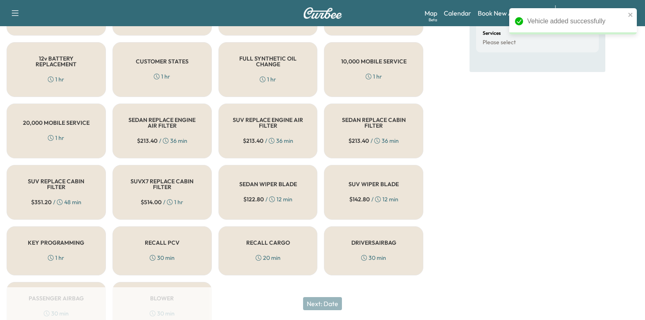
scroll to position [164, 0]
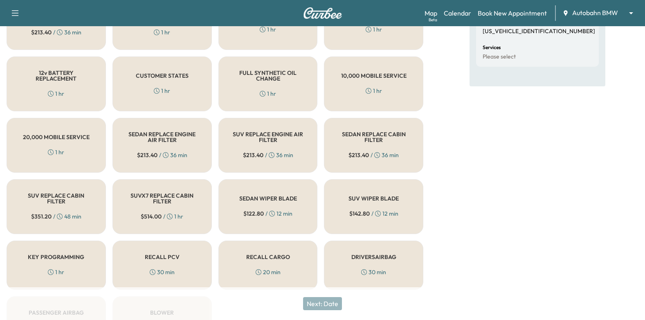
click at [272, 78] on h5 "FULL SYNTHETIC OIL CHANGE" at bounding box center [268, 75] width 72 height 11
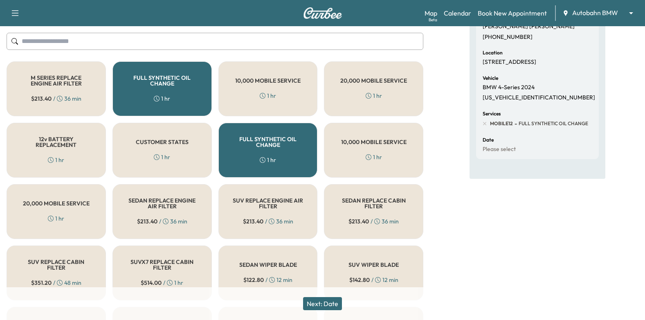
scroll to position [123, 0]
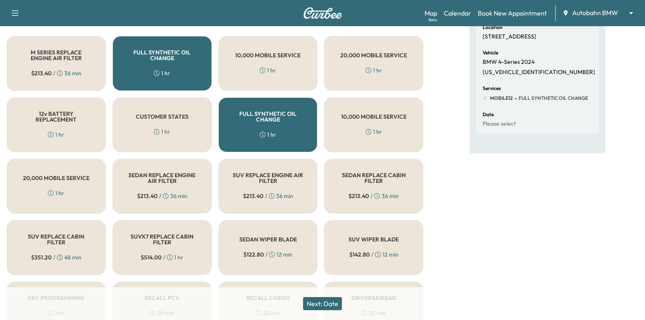
click at [394, 174] on h5 "SEDAN REPLACE CABIN FILTER" at bounding box center [373, 177] width 72 height 11
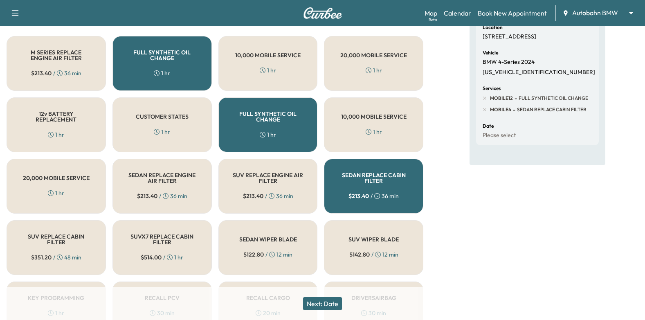
click at [392, 186] on div "SEDAN REPLACE CABIN FILTER $ 213.40 / 36 min" at bounding box center [373, 186] width 99 height 55
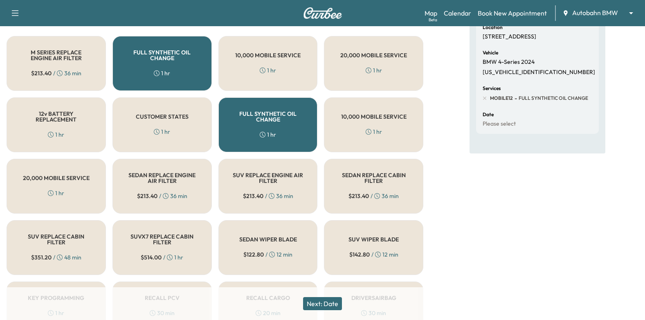
click at [394, 180] on h5 "SEDAN REPLACE CABIN FILTER" at bounding box center [373, 177] width 72 height 11
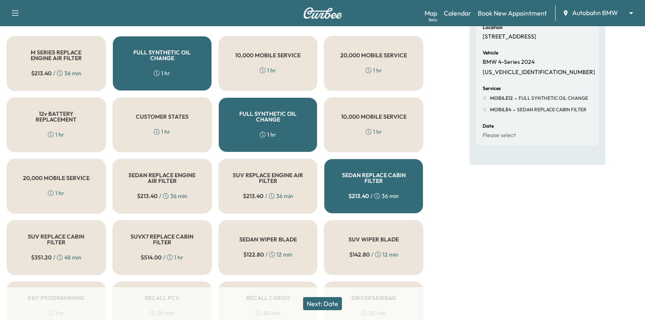
click at [320, 300] on button "Next: Date" at bounding box center [322, 303] width 39 height 13
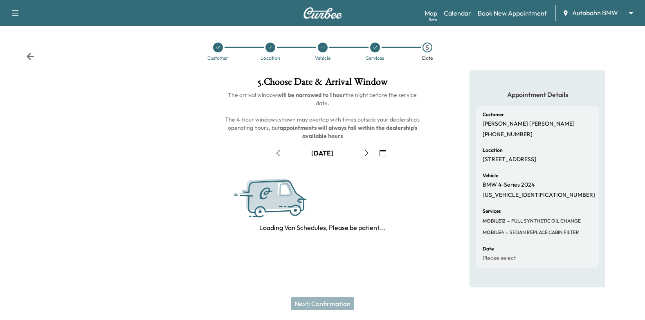
scroll to position [90, 0]
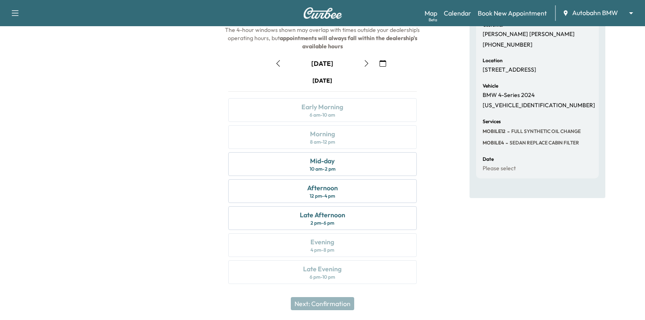
click at [385, 61] on icon "button" at bounding box center [382, 63] width 7 height 7
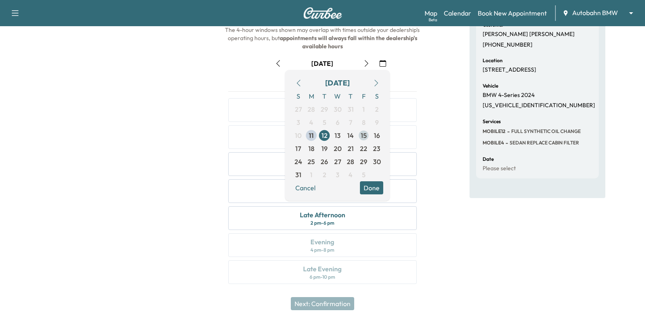
click at [365, 137] on span "15" at bounding box center [364, 135] width 6 height 10
click at [376, 192] on button "Done" at bounding box center [371, 187] width 23 height 13
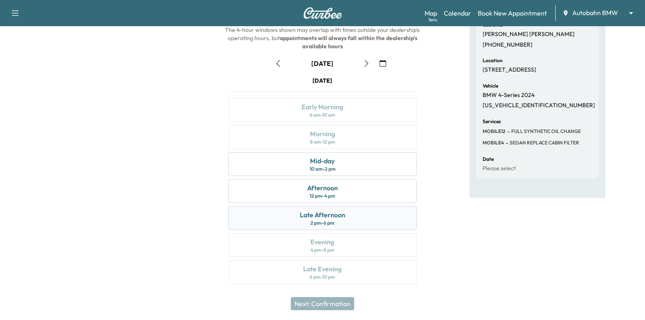
click at [339, 214] on div "Late Afternoon" at bounding box center [322, 215] width 45 height 10
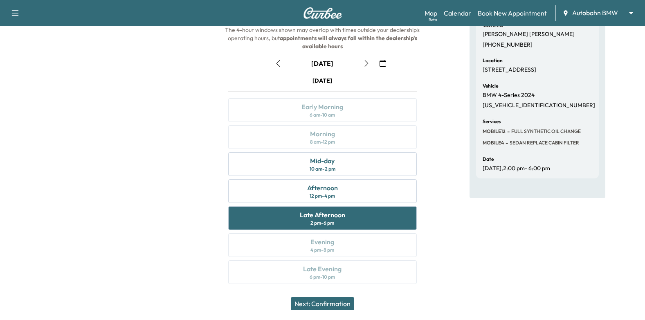
click at [336, 300] on button "Next: Confirmation" at bounding box center [322, 303] width 63 height 13
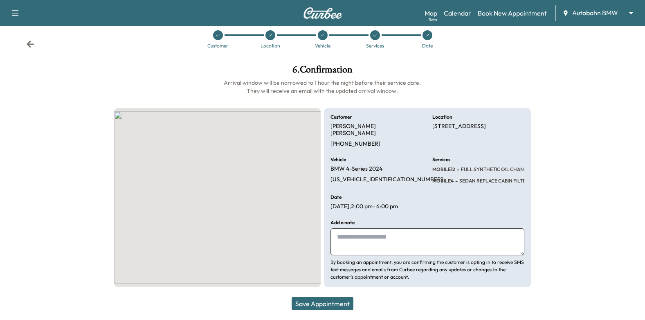
scroll to position [5, 0]
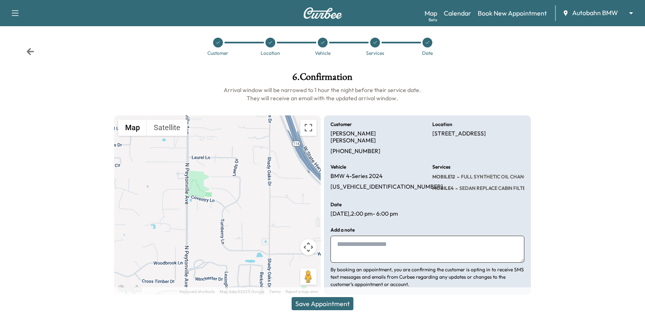
click at [384, 236] on textarea at bounding box center [427, 248] width 194 height 27
click at [372, 249] on textarea "**********" at bounding box center [427, 248] width 194 height 27
type textarea "**********"
click at [310, 304] on button "Save Appointment" at bounding box center [322, 303] width 62 height 13
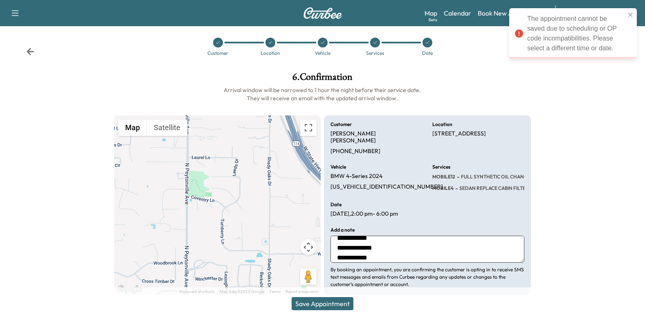
click at [379, 42] on div at bounding box center [375, 43] width 10 height 10
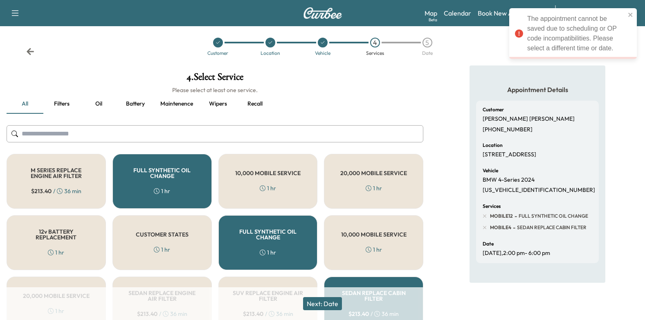
click at [164, 179] on h5 "FULL SYNTHETIC OIL CHANGE" at bounding box center [162, 172] width 72 height 11
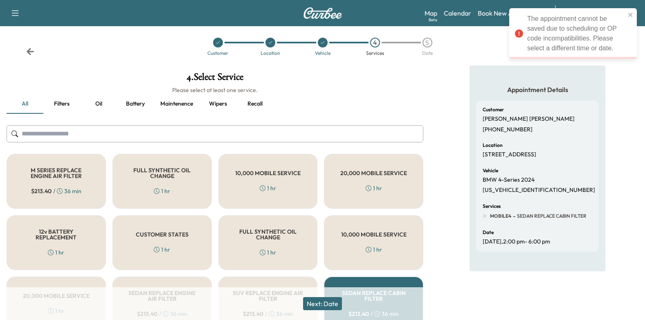
click at [164, 179] on h5 "FULL SYNTHETIC OIL CHANGE" at bounding box center [162, 172] width 72 height 11
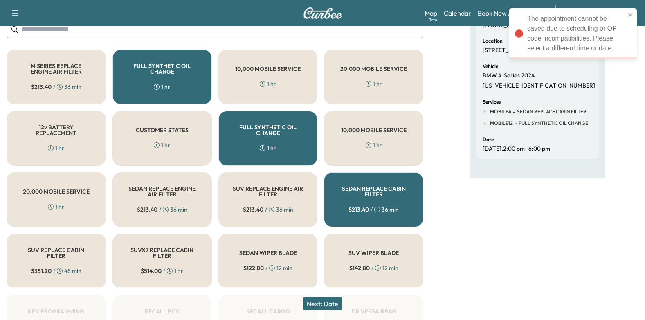
scroll to position [168, 0]
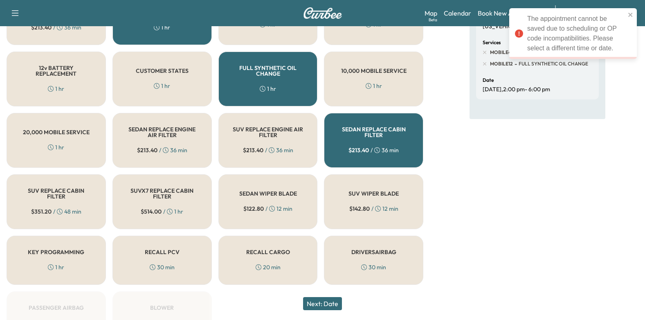
click at [368, 132] on h5 "SEDAN REPLACE CABIN FILTER" at bounding box center [373, 131] width 72 height 11
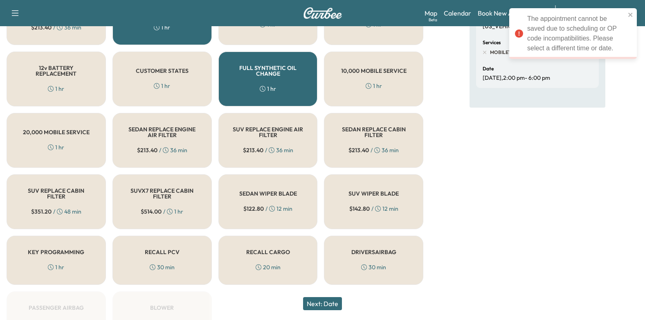
click at [323, 304] on button "Next: Date" at bounding box center [322, 303] width 39 height 13
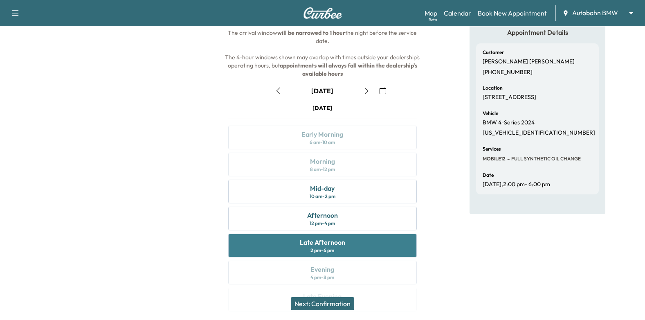
scroll to position [82, 0]
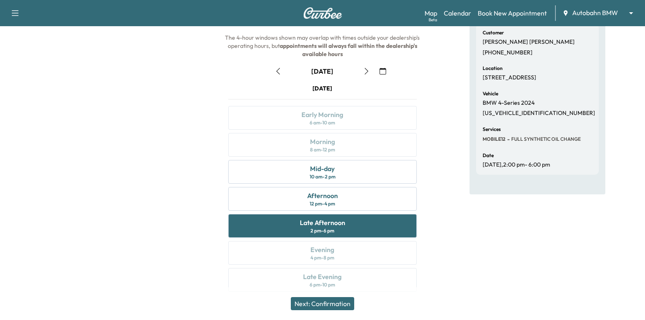
click at [343, 303] on button "Next: Confirmation" at bounding box center [322, 303] width 63 height 13
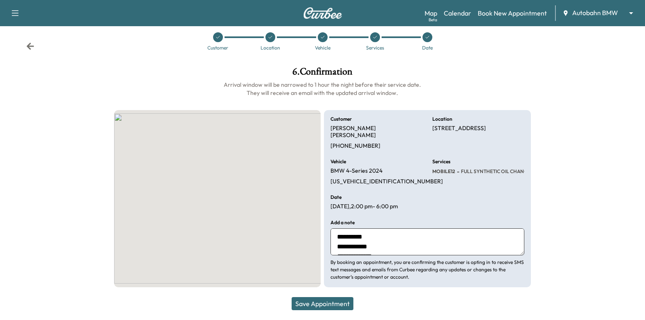
scroll to position [3, 0]
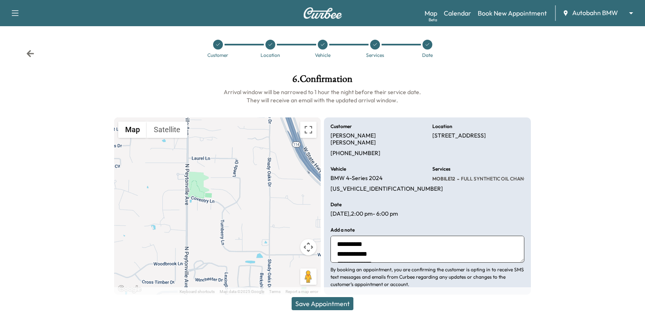
drag, startPoint x: 328, startPoint y: 305, endPoint x: 390, endPoint y: 289, distance: 63.4
click at [329, 305] on button "Save Appointment" at bounding box center [322, 303] width 62 height 13
click at [315, 307] on button "Save Appointment" at bounding box center [322, 303] width 62 height 13
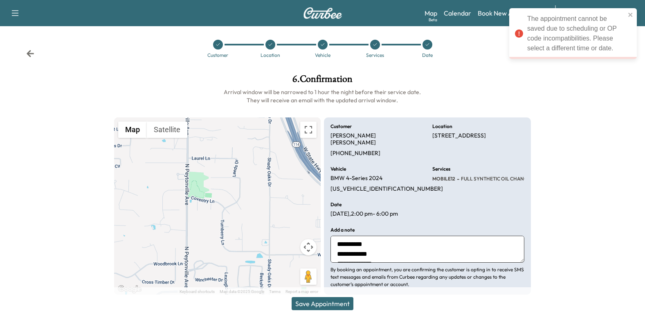
click at [577, 48] on div "The appointment cannot be saved due to scheduling or OP code incompatibilities.…" at bounding box center [576, 33] width 98 height 39
click at [374, 44] on icon at bounding box center [374, 44] width 5 height 5
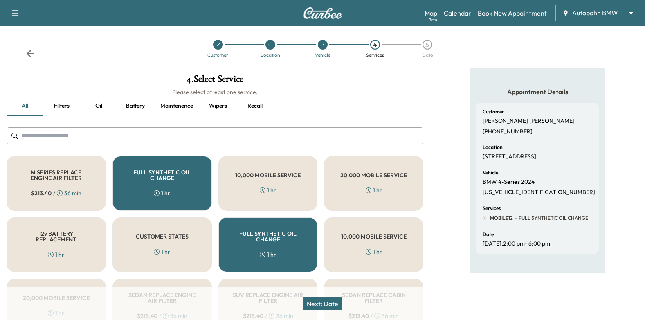
click at [234, 238] on h5 "FULL SYNTHETIC OIL CHANGE" at bounding box center [268, 236] width 72 height 11
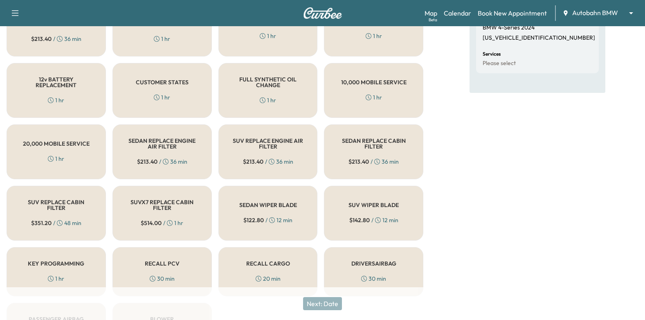
scroll to position [58, 0]
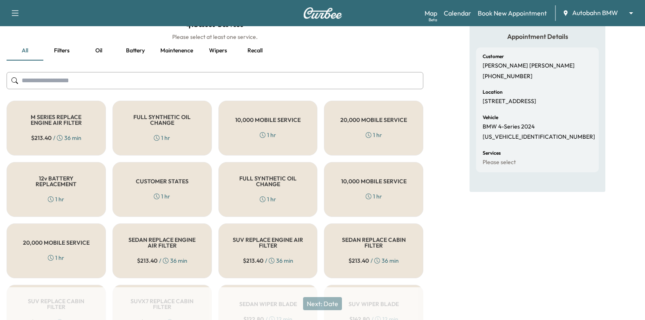
drag, startPoint x: 161, startPoint y: 184, endPoint x: 175, endPoint y: 189, distance: 14.4
click at [162, 184] on h5 "CUSTOMER STATES" at bounding box center [162, 181] width 53 height 6
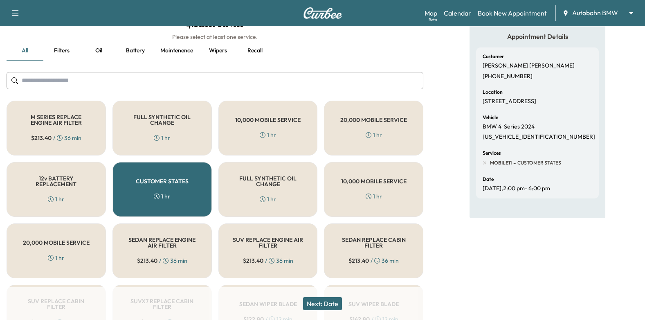
click at [335, 302] on button "Next: Date" at bounding box center [322, 303] width 39 height 13
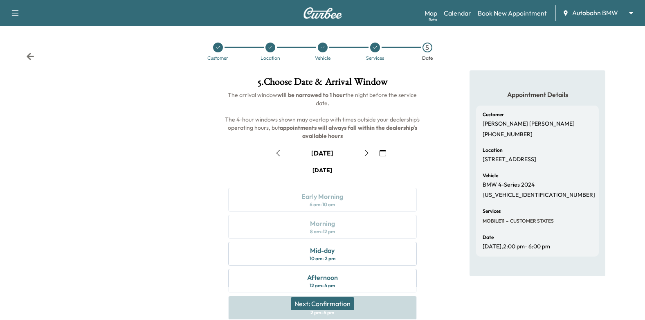
scroll to position [90, 0]
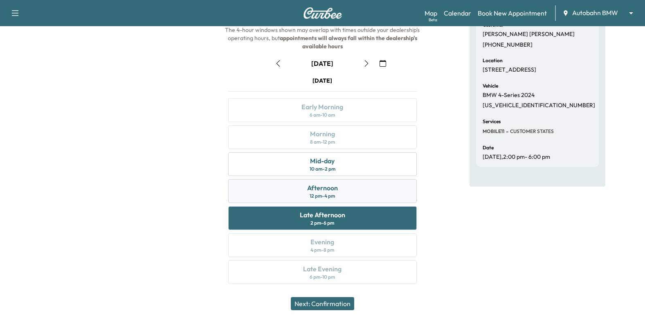
click at [356, 191] on div "Afternoon 12 pm - 4 pm" at bounding box center [322, 191] width 189 height 24
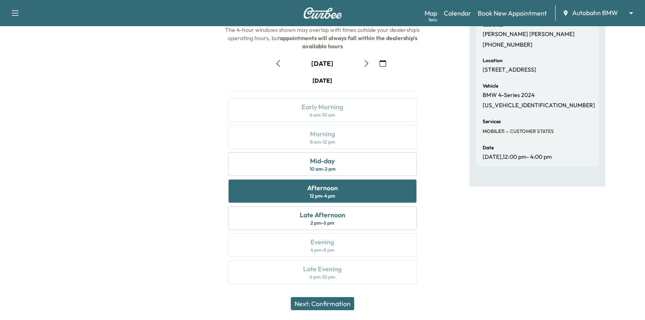
click at [333, 305] on button "Next: Confirmation" at bounding box center [322, 303] width 63 height 13
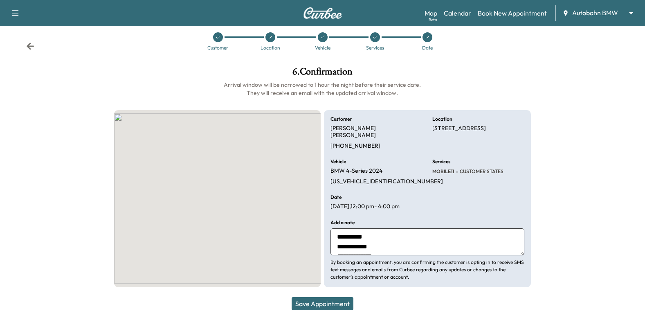
scroll to position [3, 0]
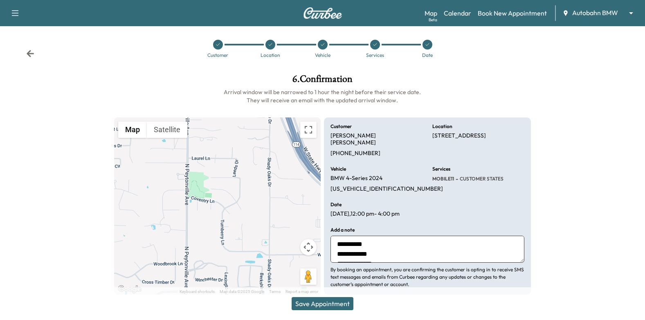
click at [340, 304] on button "Save Appointment" at bounding box center [322, 303] width 62 height 13
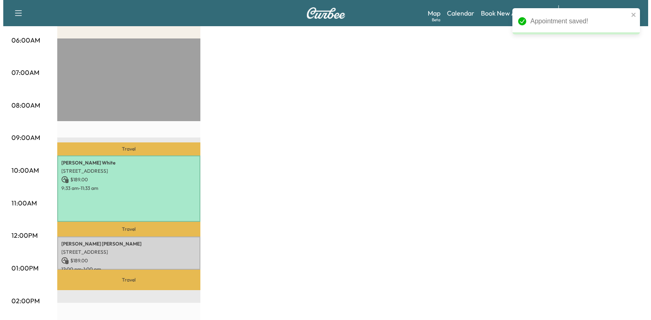
scroll to position [164, 0]
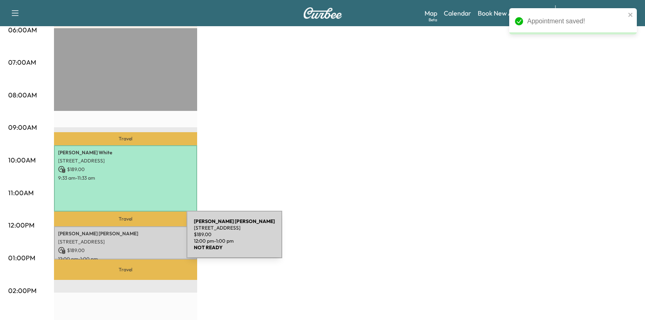
click at [124, 240] on p "[STREET_ADDRESS]" at bounding box center [125, 241] width 135 height 7
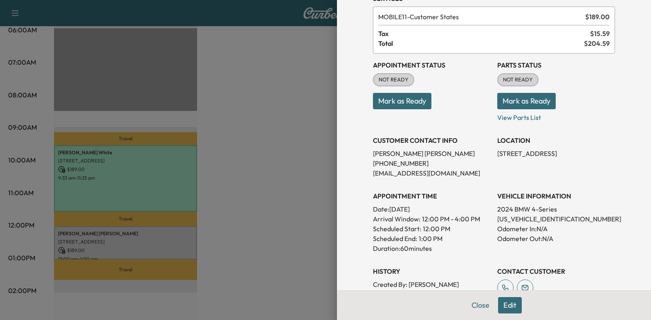
scroll to position [30, 0]
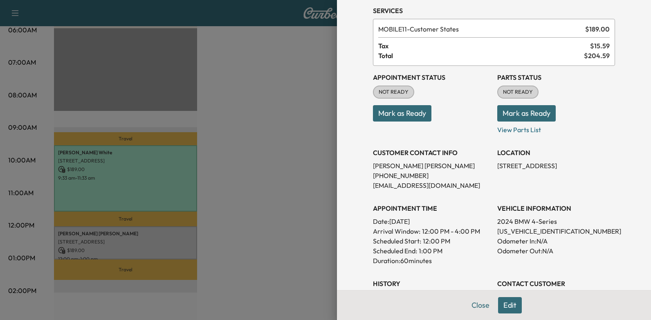
click at [391, 111] on button "Mark as Ready" at bounding box center [402, 113] width 58 height 16
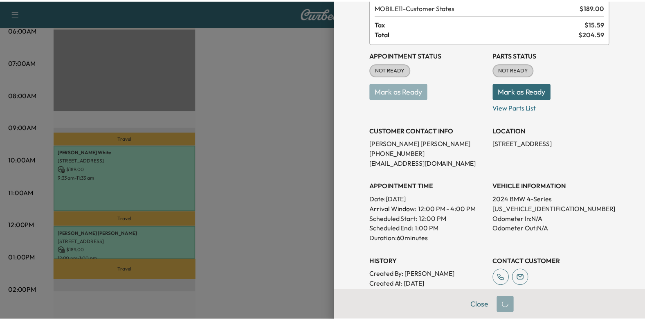
scroll to position [82, 0]
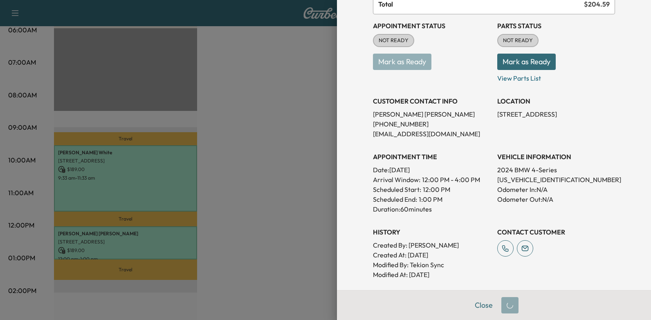
drag, startPoint x: 386, startPoint y: 169, endPoint x: 456, endPoint y: 174, distance: 70.5
click at [456, 174] on p "Date: [DATE]" at bounding box center [432, 170] width 118 height 10
drag, startPoint x: 456, startPoint y: 174, endPoint x: 432, endPoint y: 169, distance: 24.7
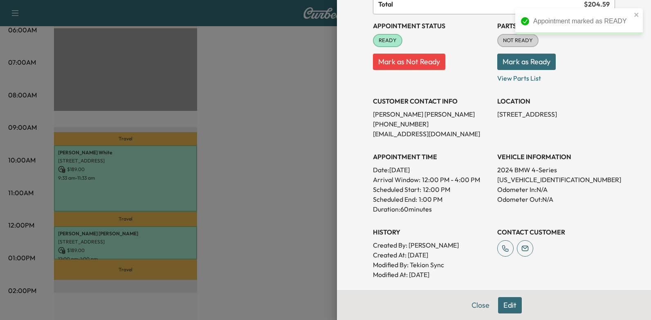
copy p "[DATE]"
click at [183, 114] on div at bounding box center [325, 160] width 651 height 320
